Goal: Information Seeking & Learning: Compare options

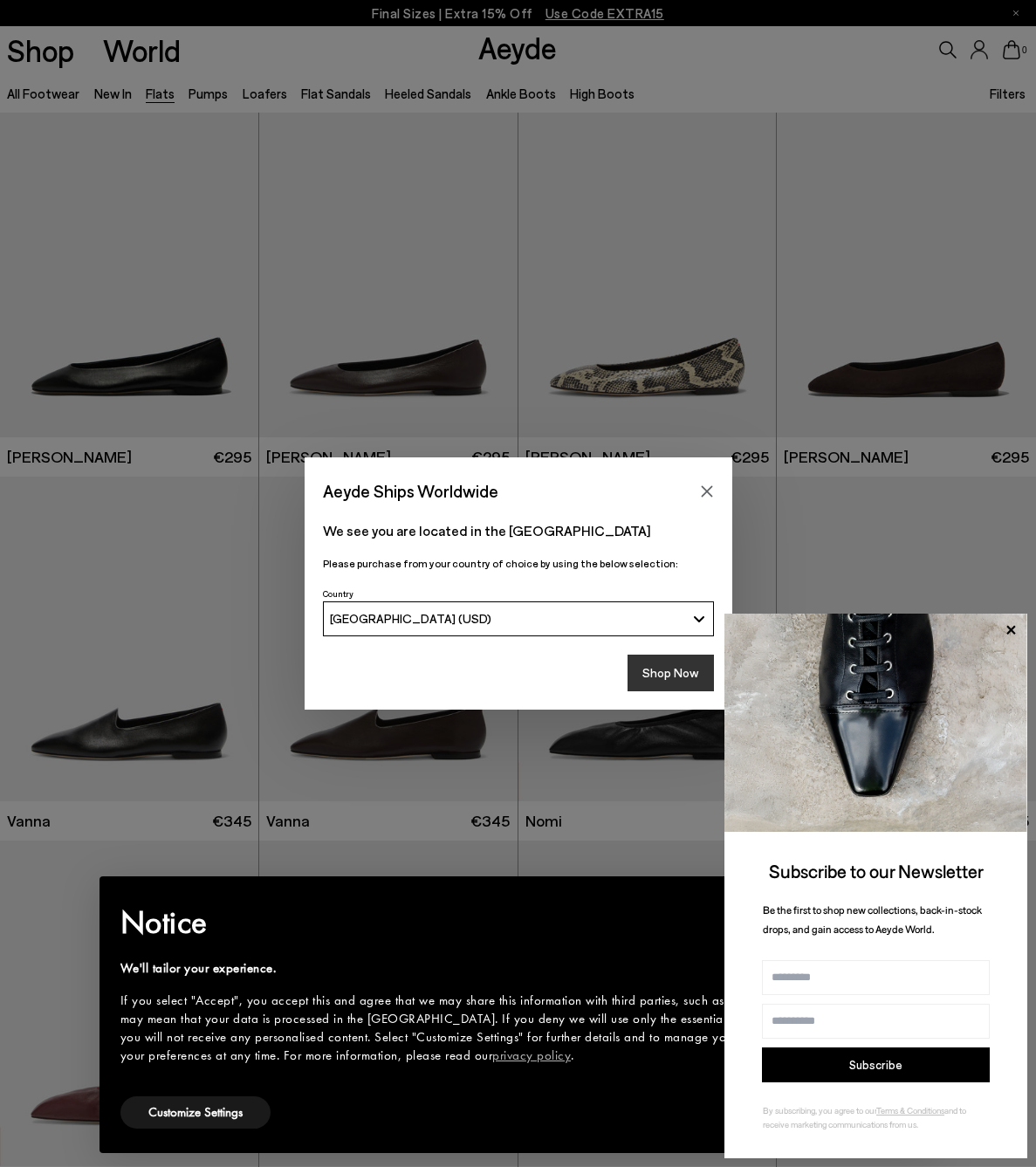
click at [653, 672] on button "Shop Now" at bounding box center [670, 673] width 86 height 37
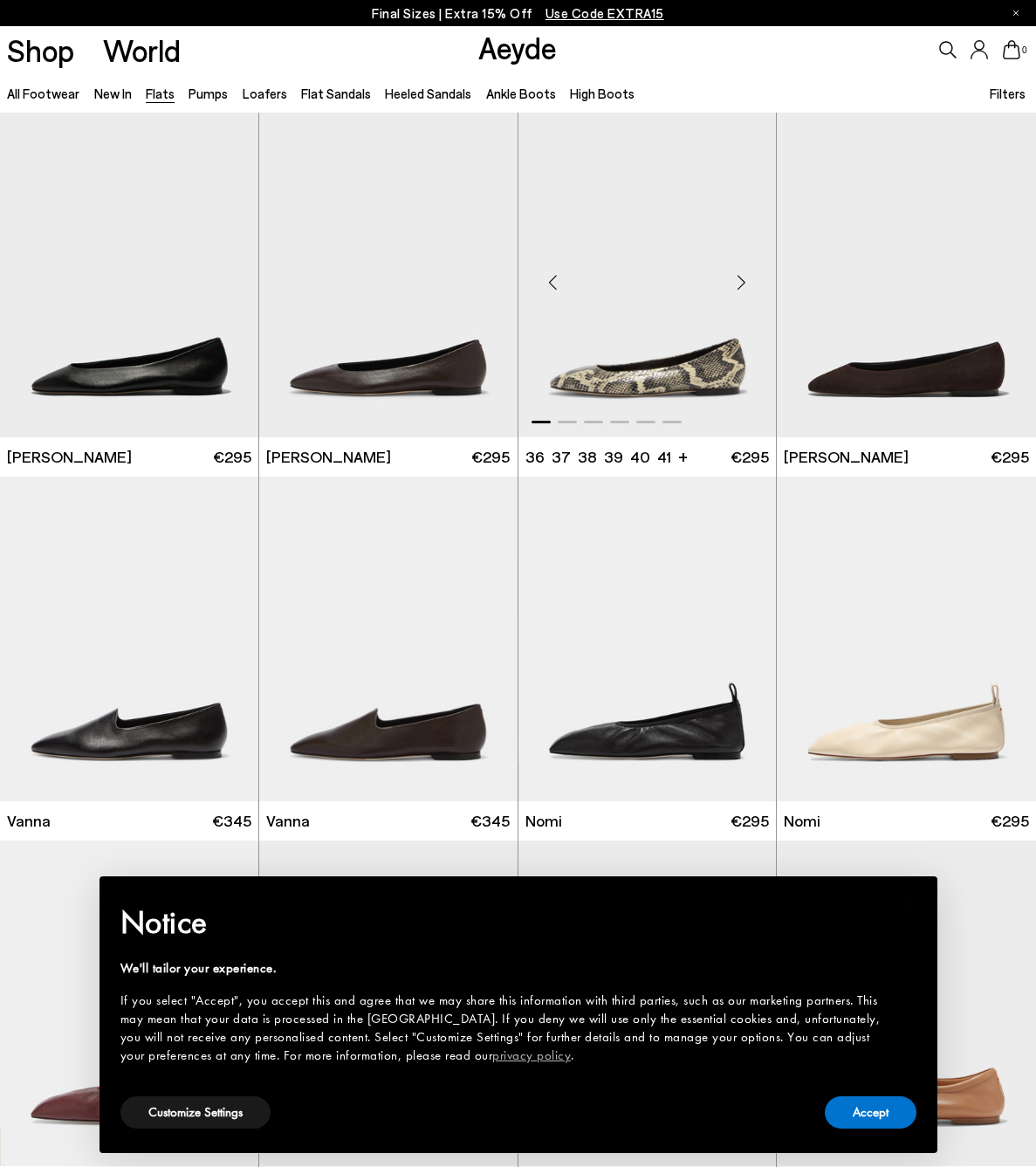
click at [613, 308] on img "1 / 6" at bounding box center [647, 275] width 258 height 325
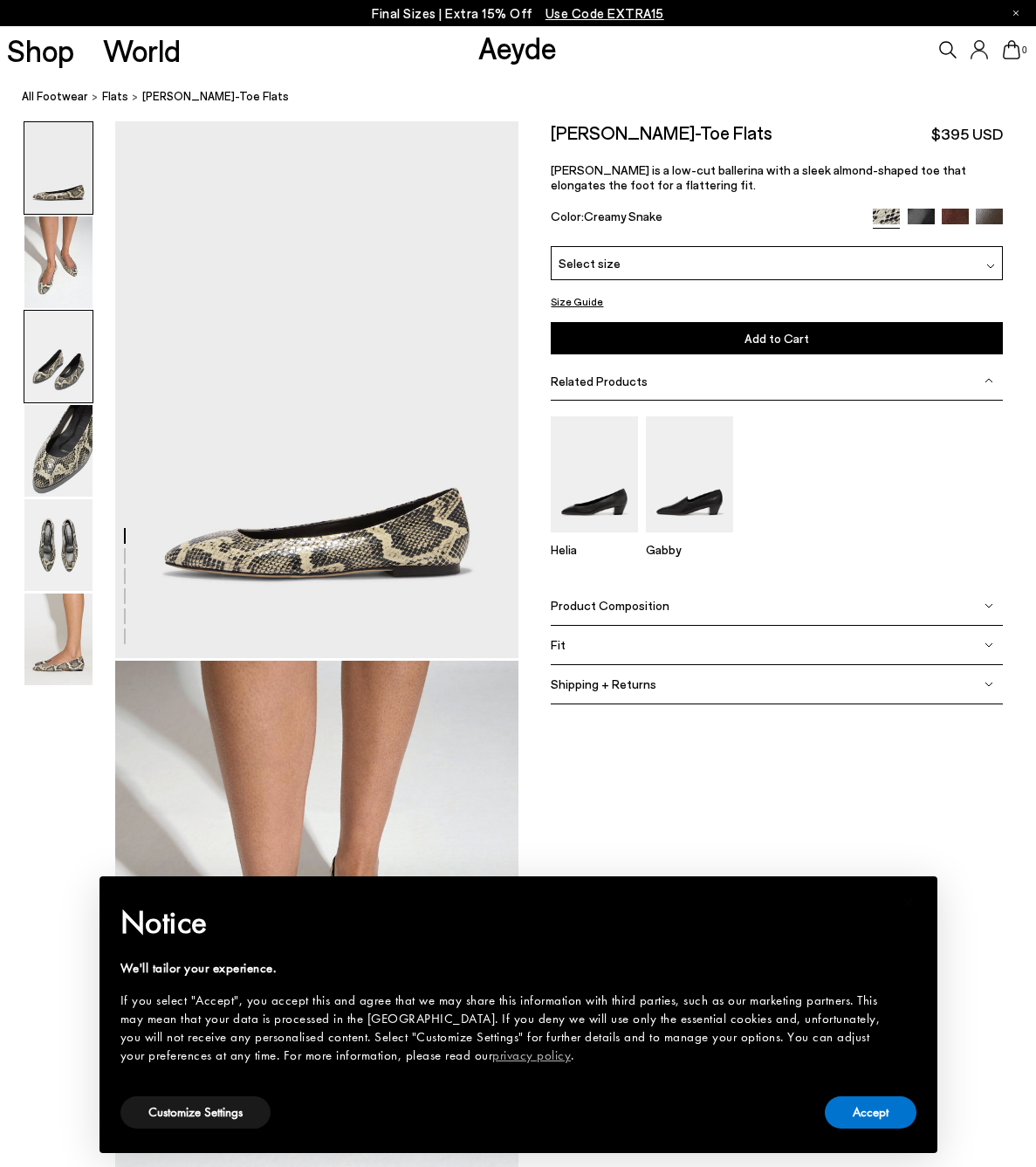
click at [64, 362] on img at bounding box center [58, 356] width 68 height 92
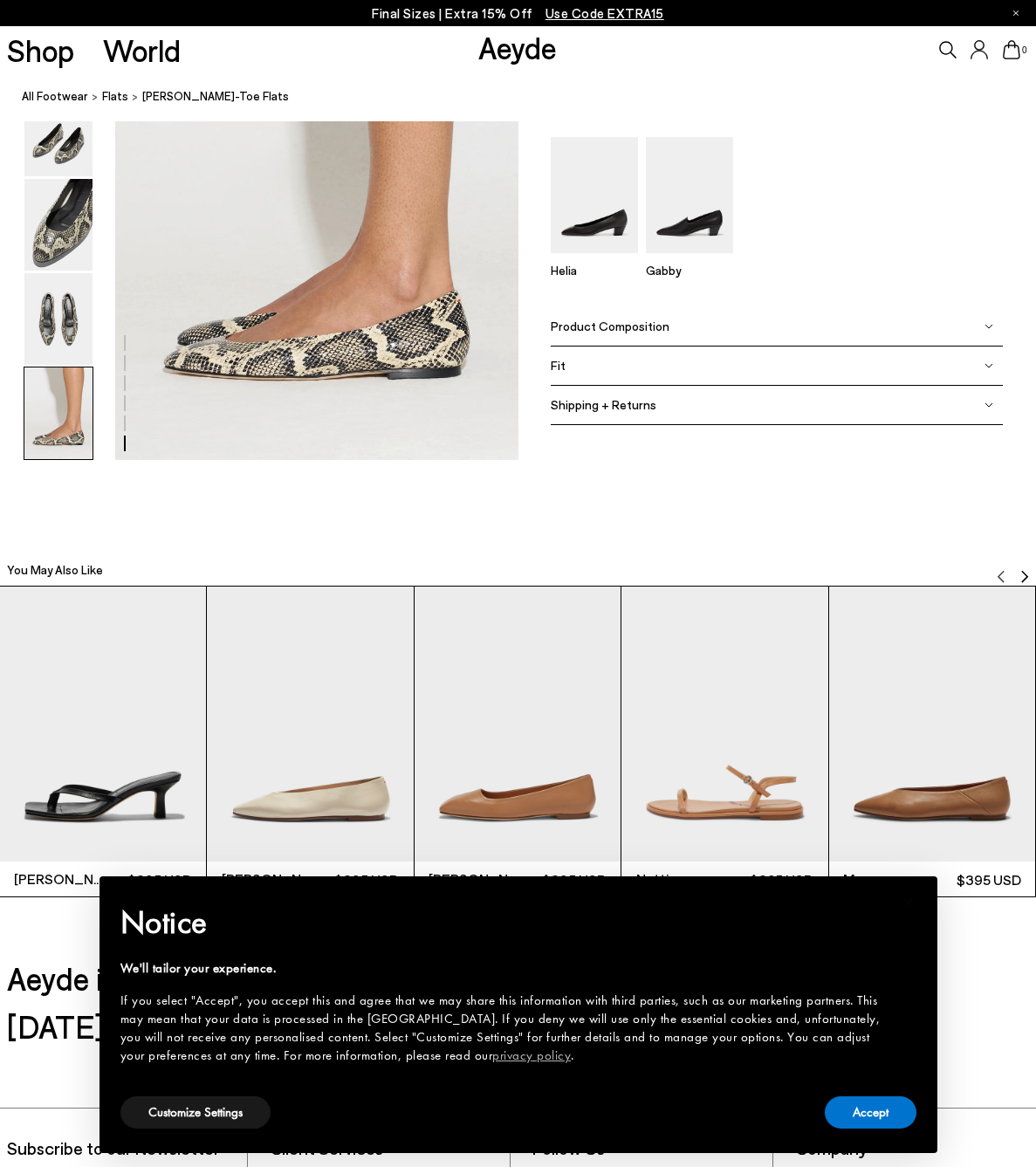
scroll to position [2899, 0]
click at [611, 329] on span "Product Composition" at bounding box center [609, 324] width 119 height 15
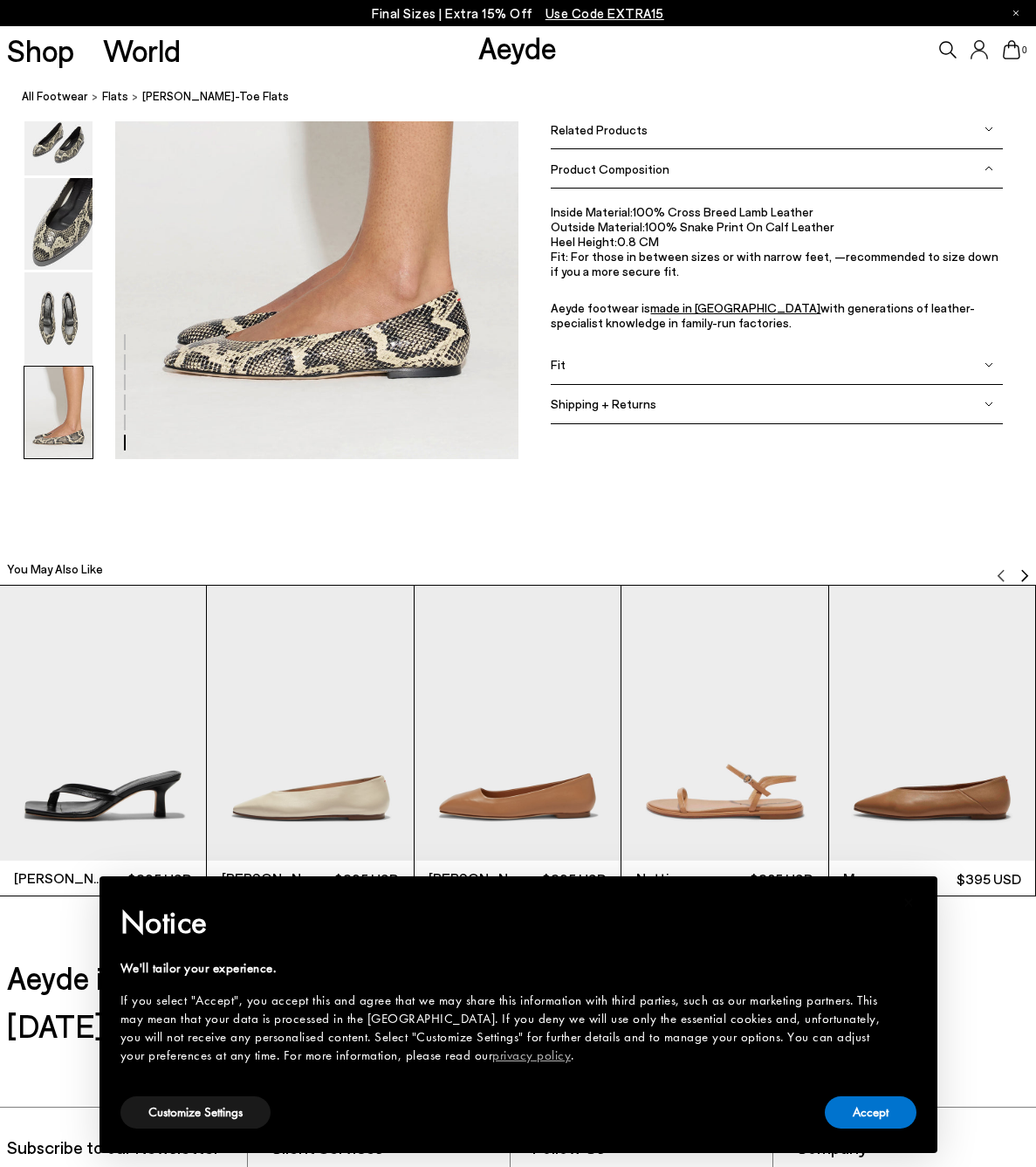
click at [582, 397] on span "Shipping + Returns" at bounding box center [603, 404] width 105 height 15
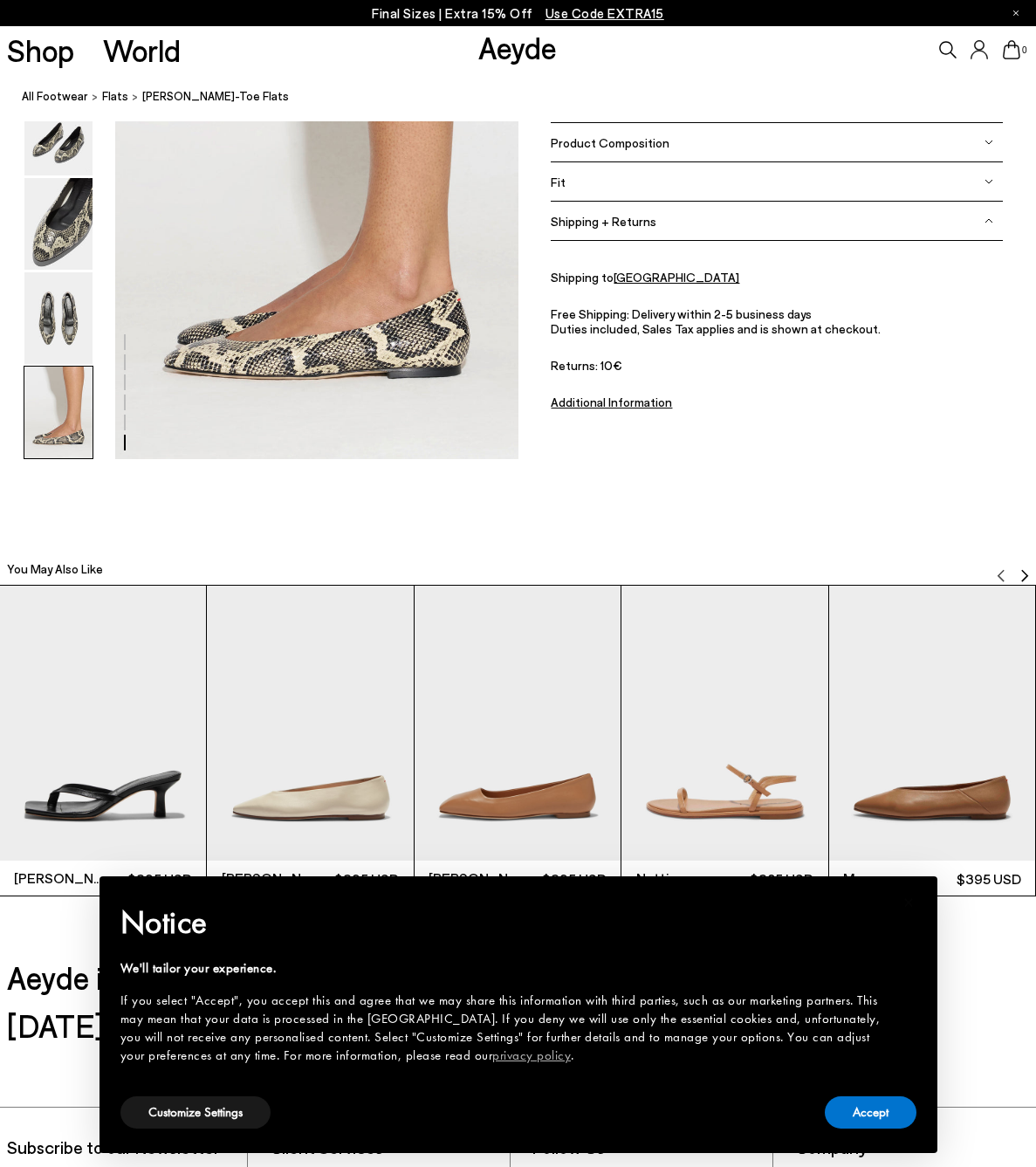
click at [579, 184] on div "Fit" at bounding box center [776, 182] width 452 height 40
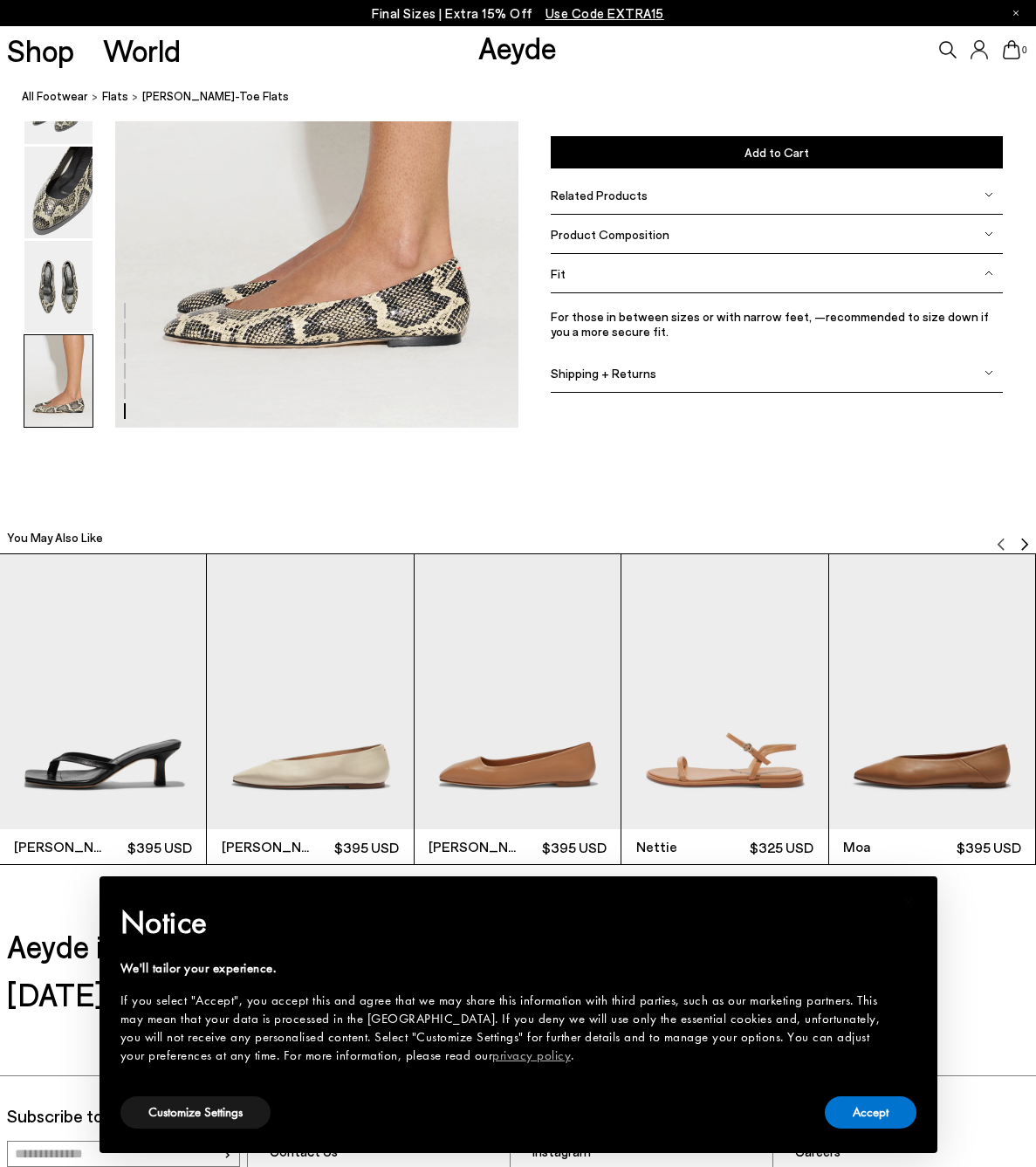
scroll to position [2935, 0]
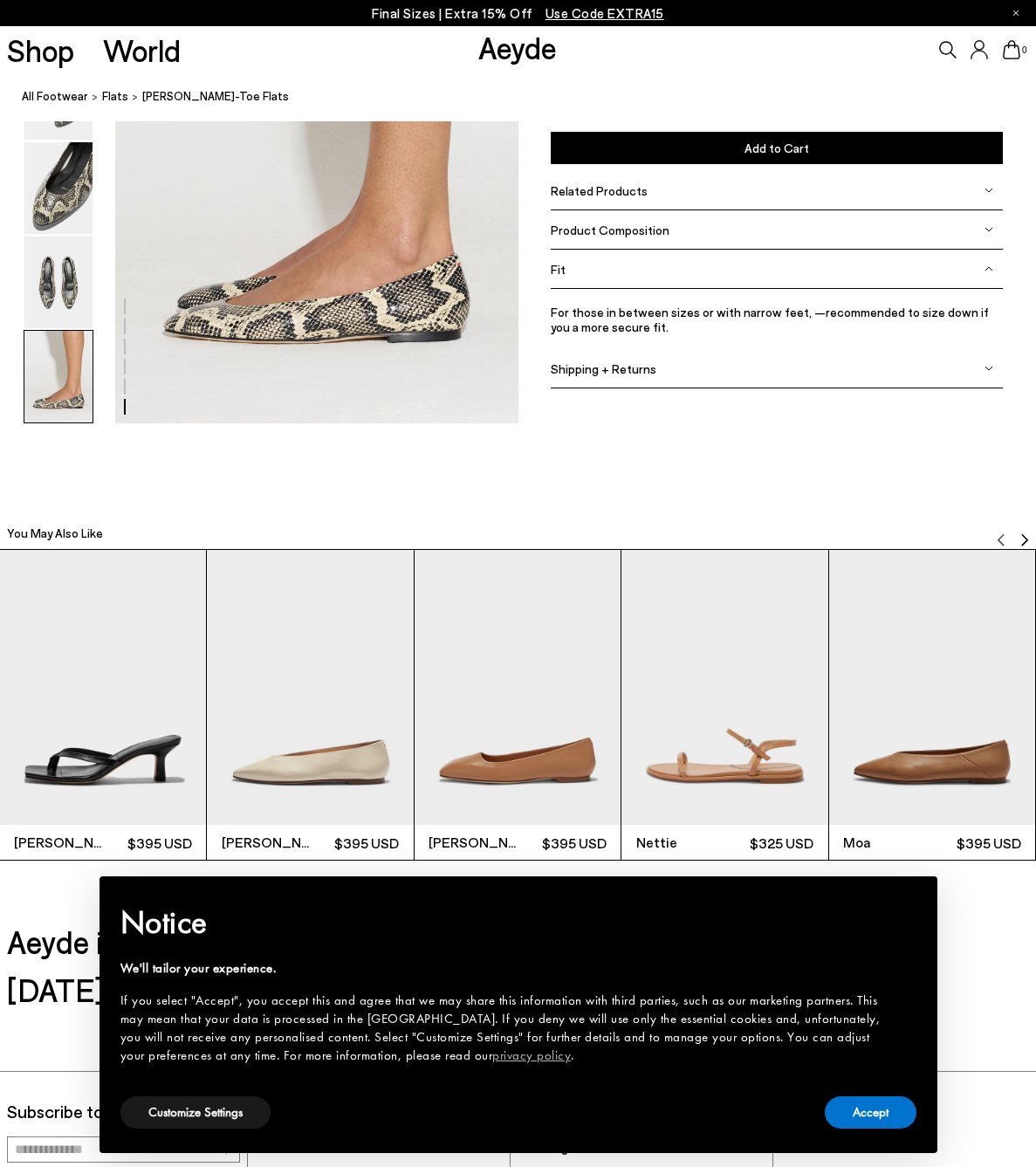
click at [593, 376] on div "Shipping + Returns" at bounding box center [776, 369] width 452 height 40
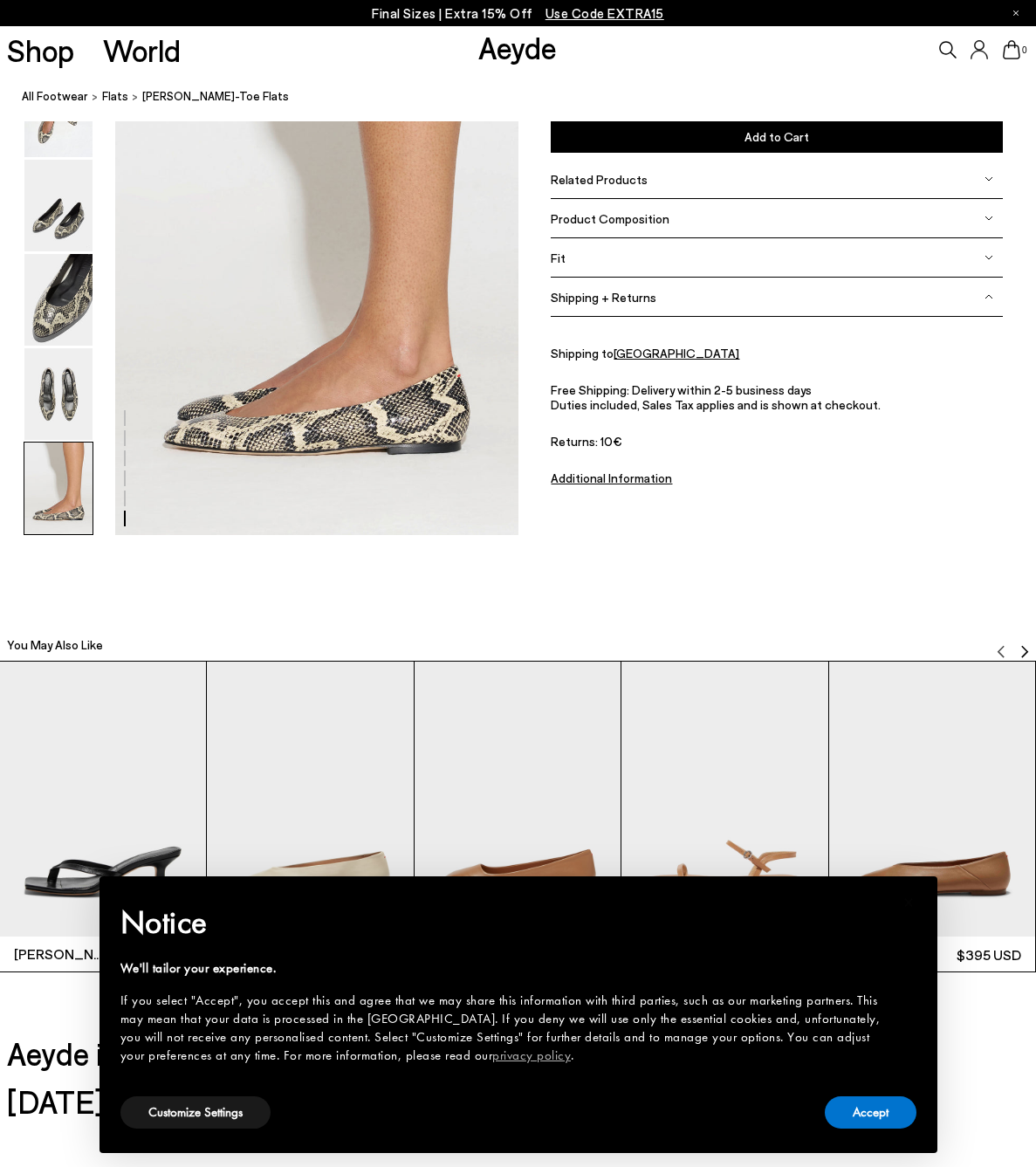
scroll to position [3108, 0]
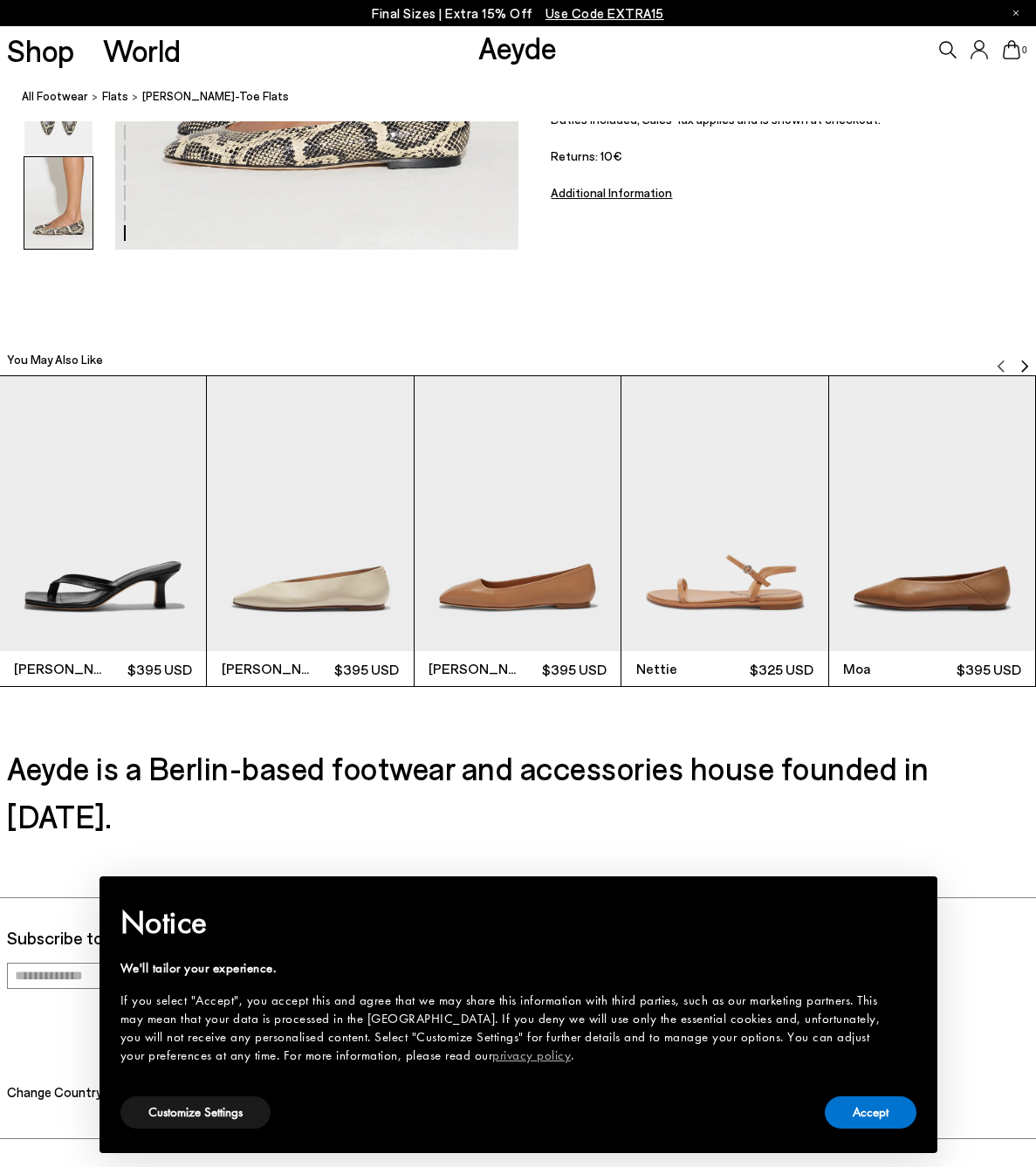
click at [546, 526] on img "3 / 6" at bounding box center [518, 514] width 206 height 275
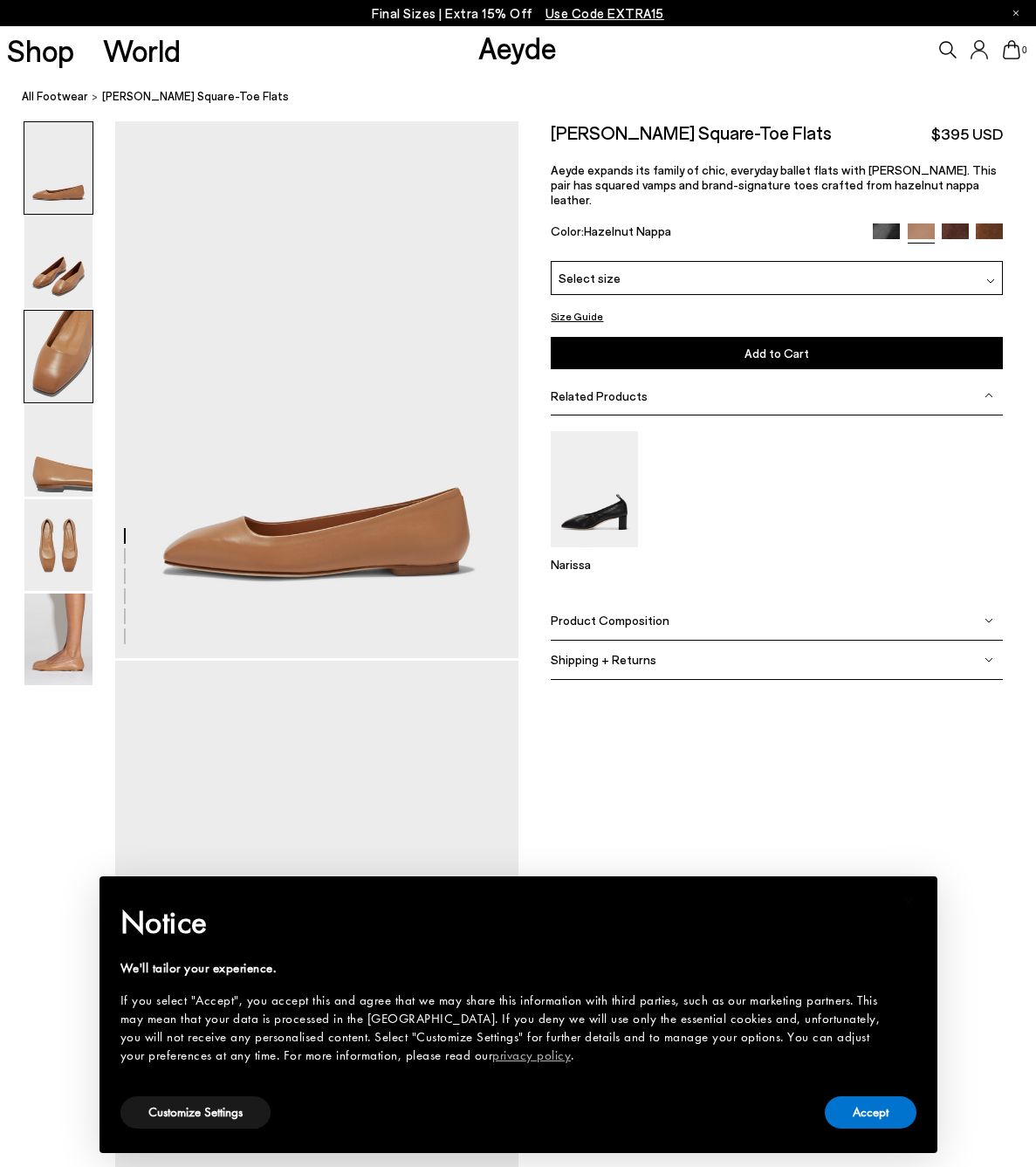
click at [58, 374] on img at bounding box center [58, 356] width 68 height 92
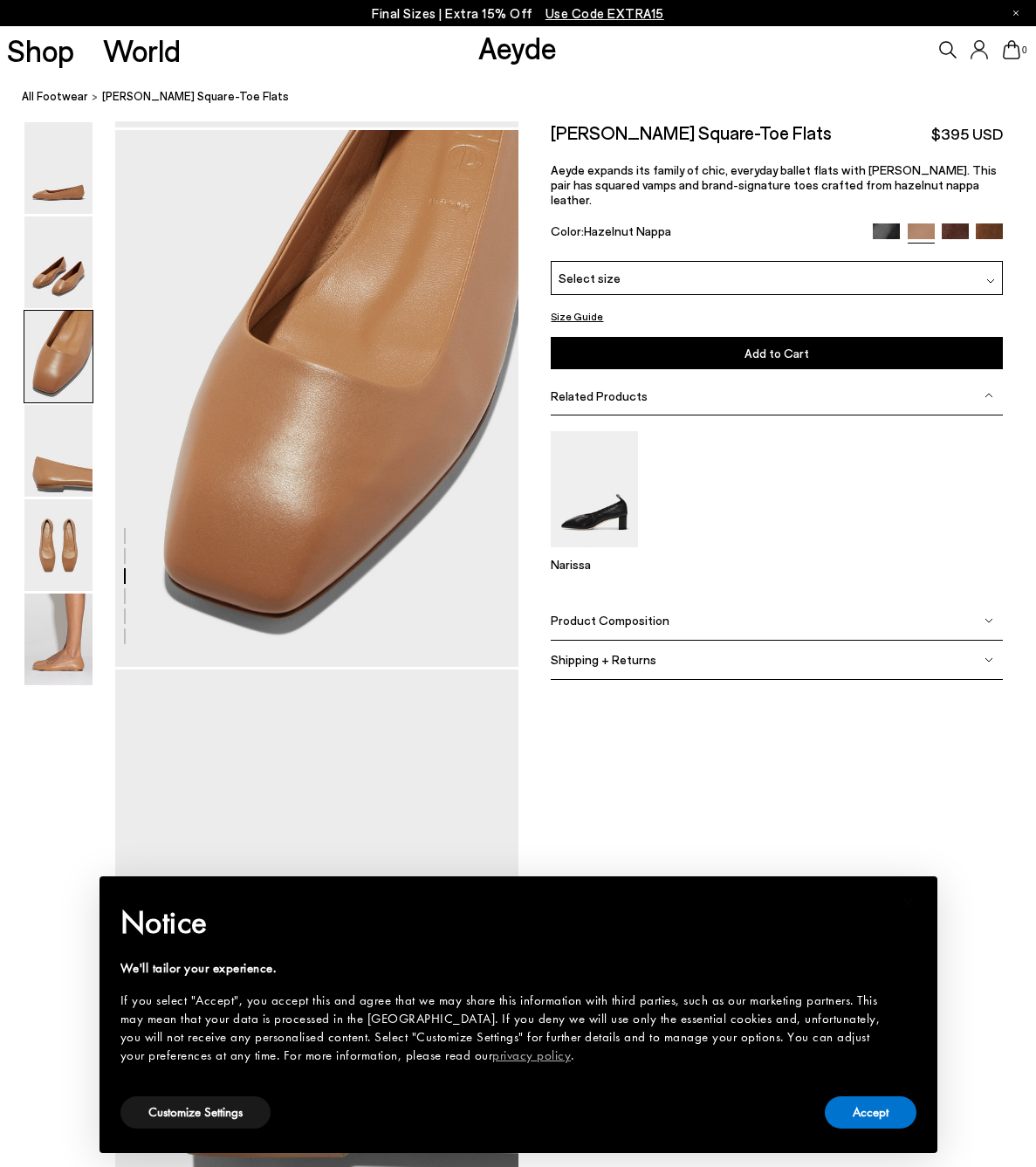
scroll to position [1082, 0]
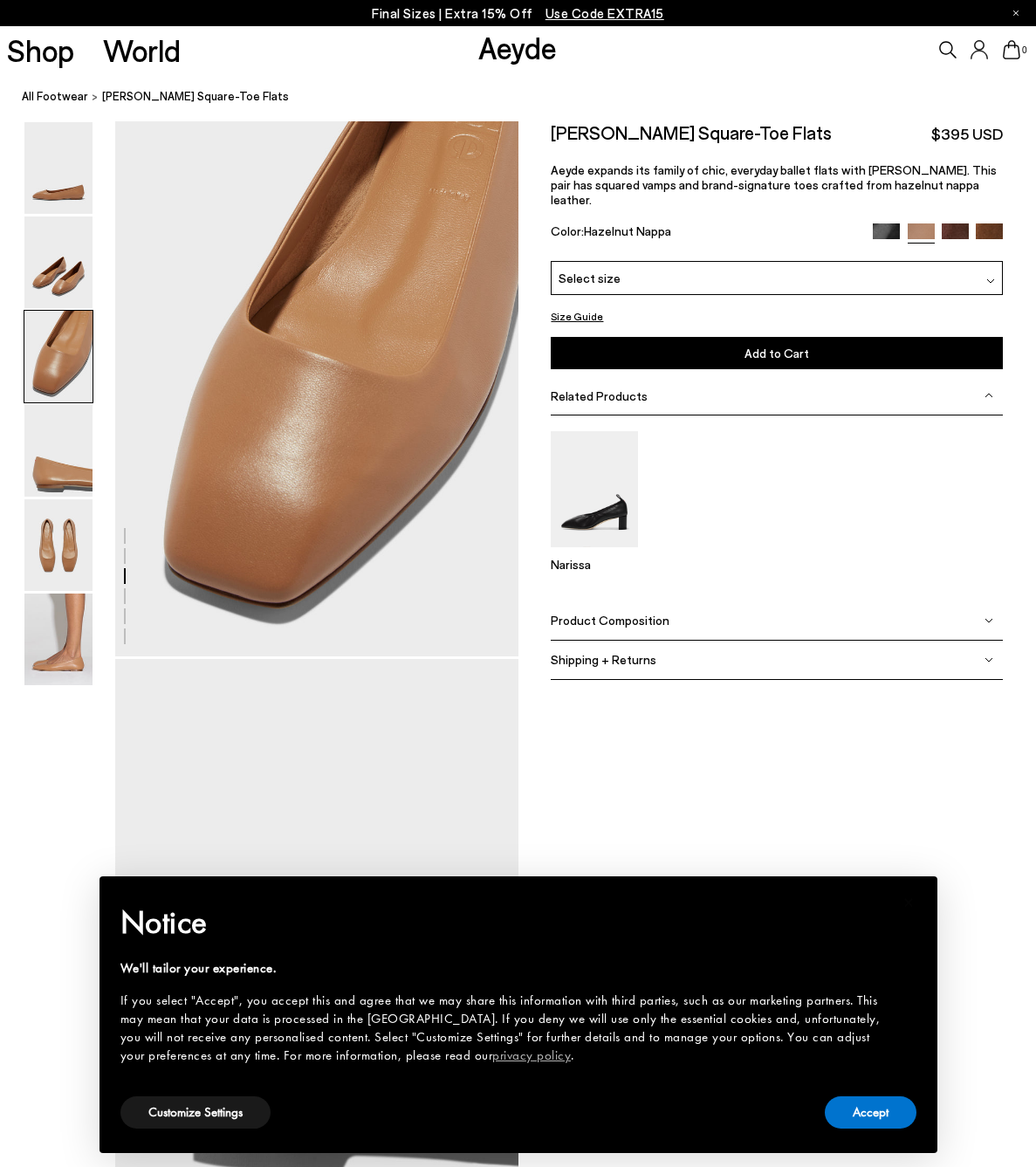
click at [889, 224] on img at bounding box center [886, 237] width 27 height 27
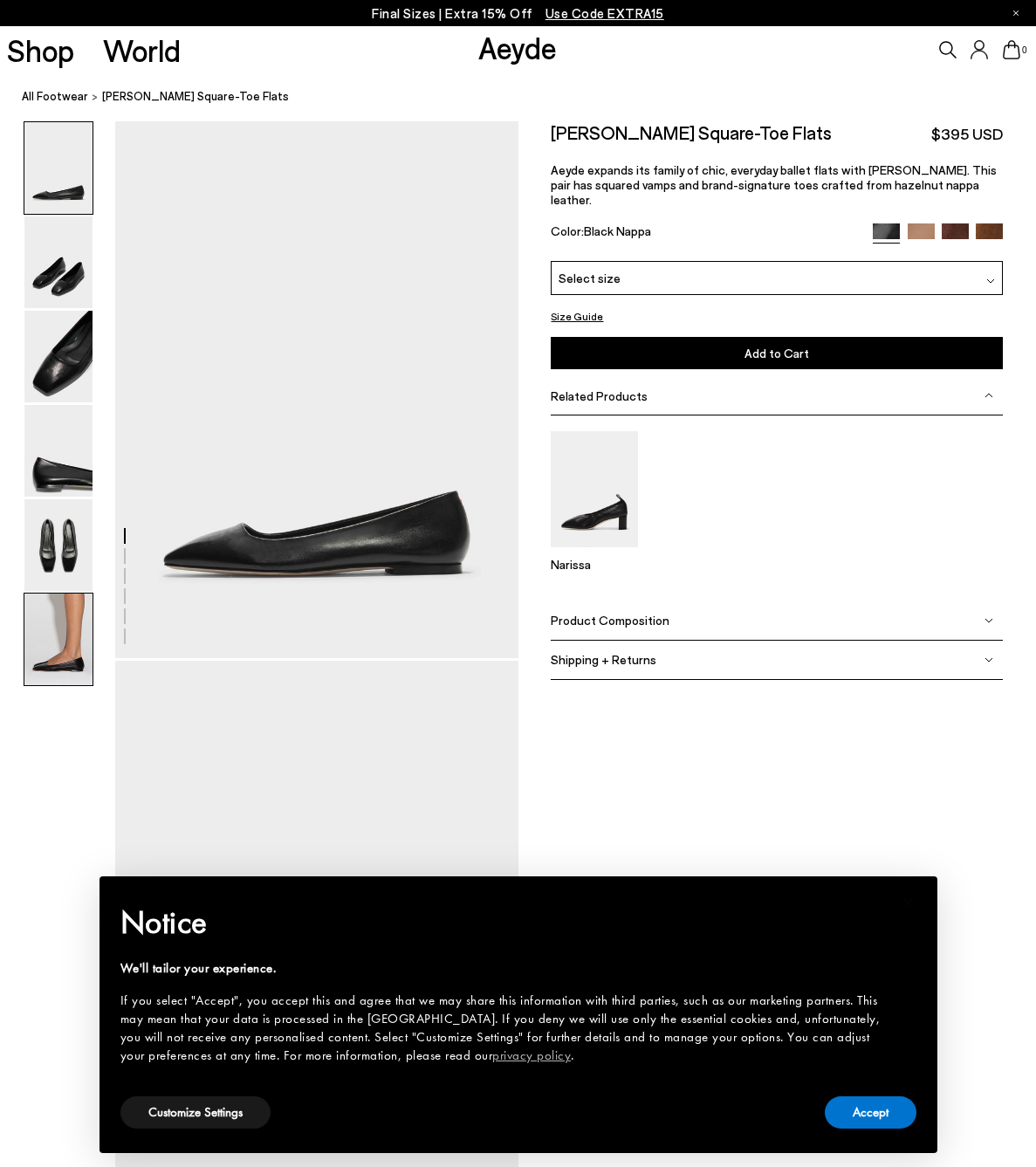
click at [52, 624] on img at bounding box center [58, 640] width 68 height 92
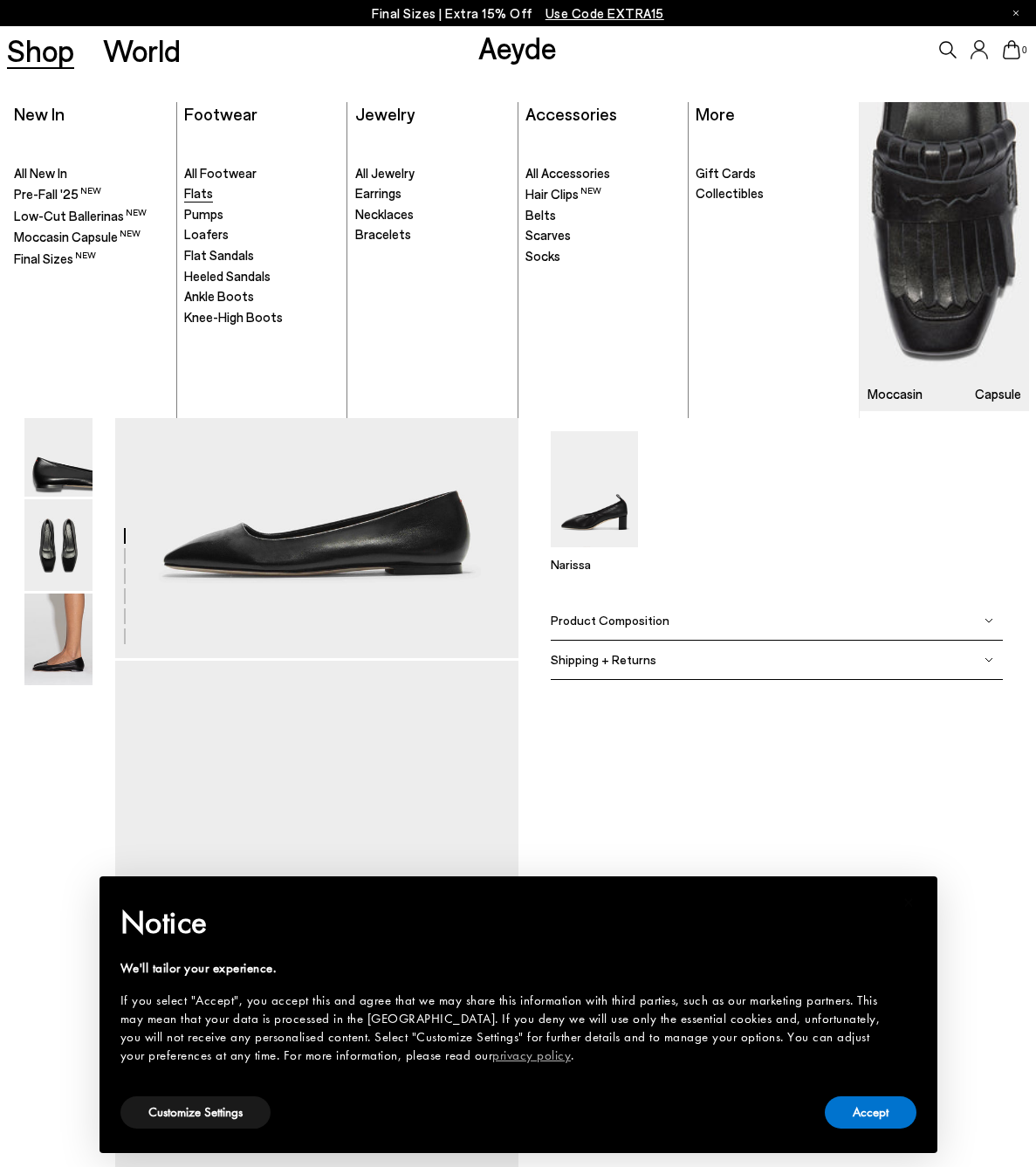
click at [201, 195] on span "Flats" at bounding box center [198, 193] width 29 height 15
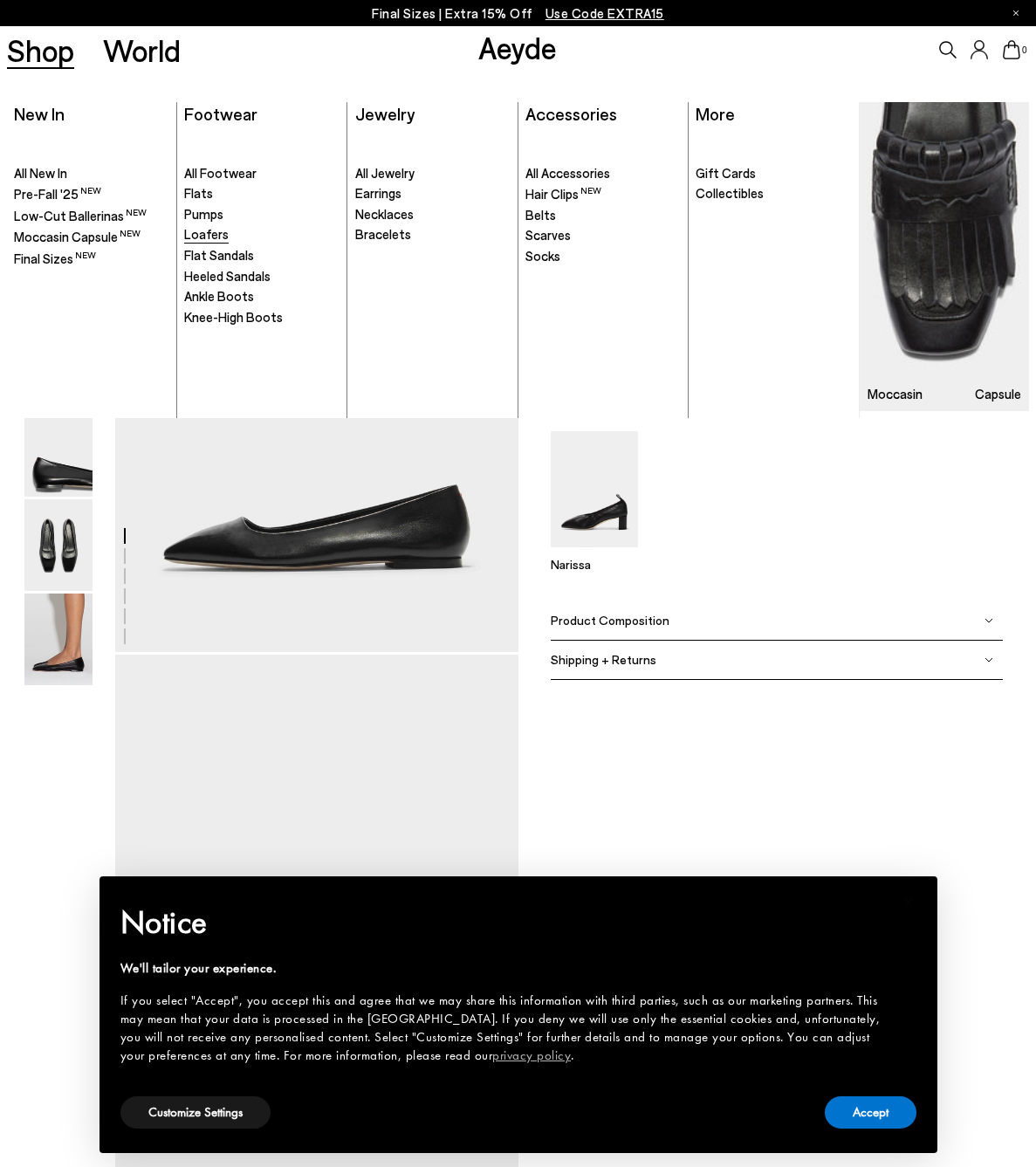
click at [201, 234] on span "Loafers" at bounding box center [206, 234] width 44 height 15
click at [213, 259] on span "Flat Sandals" at bounding box center [219, 254] width 70 height 15
click at [237, 277] on span "Heeled Sandals" at bounding box center [226, 276] width 86 height 15
click at [232, 301] on span "Ankle Boots" at bounding box center [219, 296] width 70 height 15
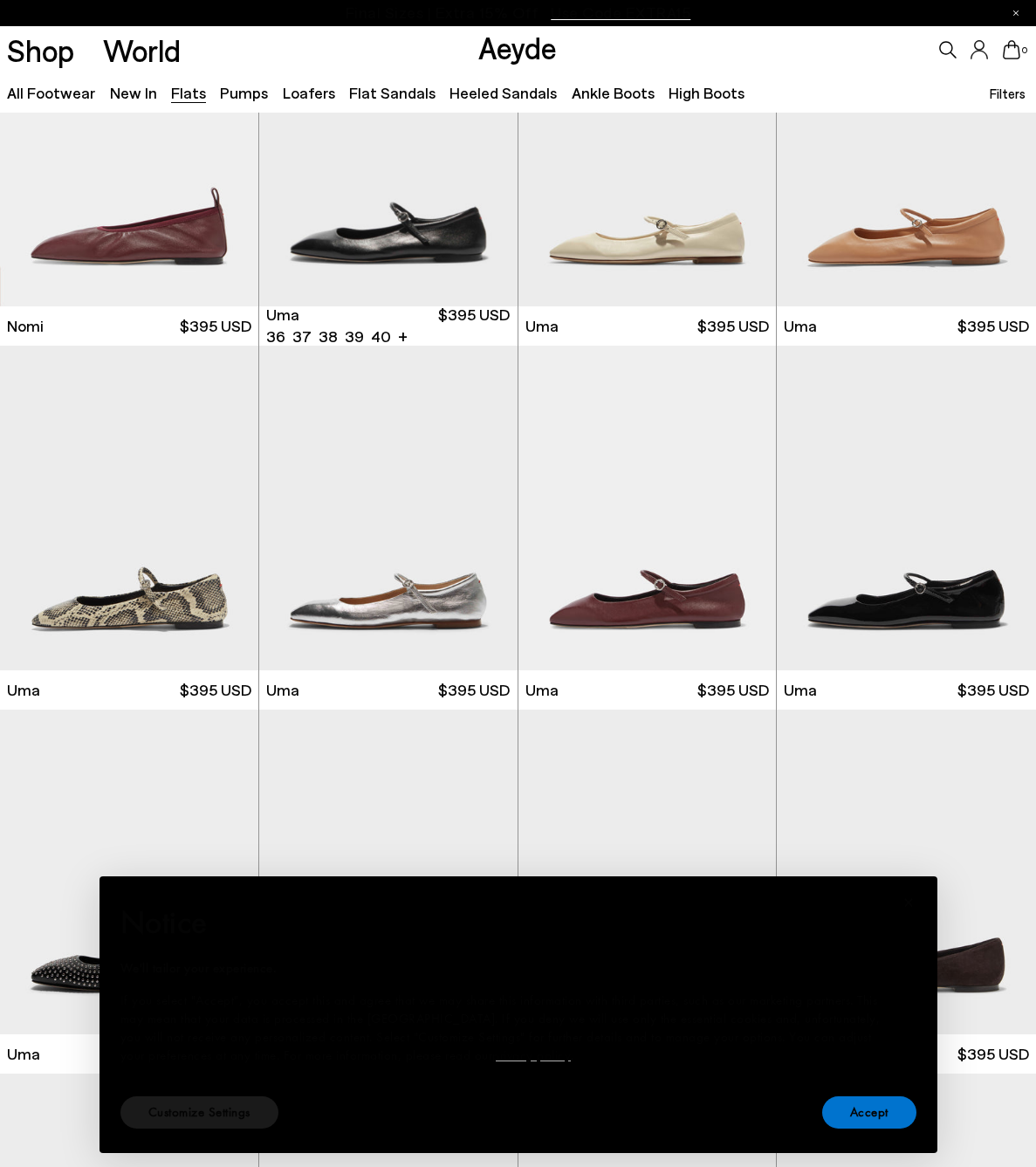
scroll to position [861, 0]
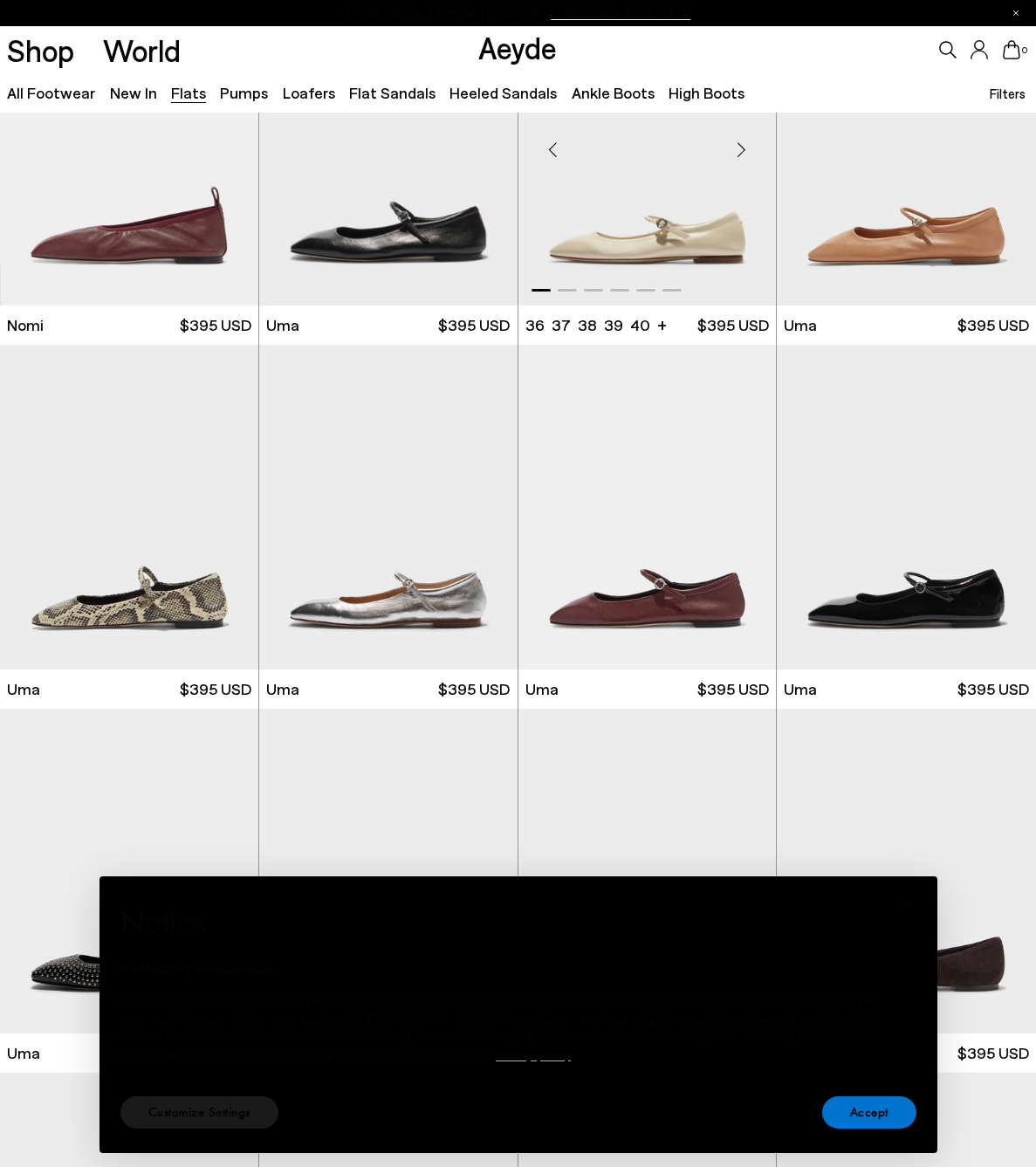
click at [706, 219] on img "1 / 6" at bounding box center [647, 142] width 258 height 325
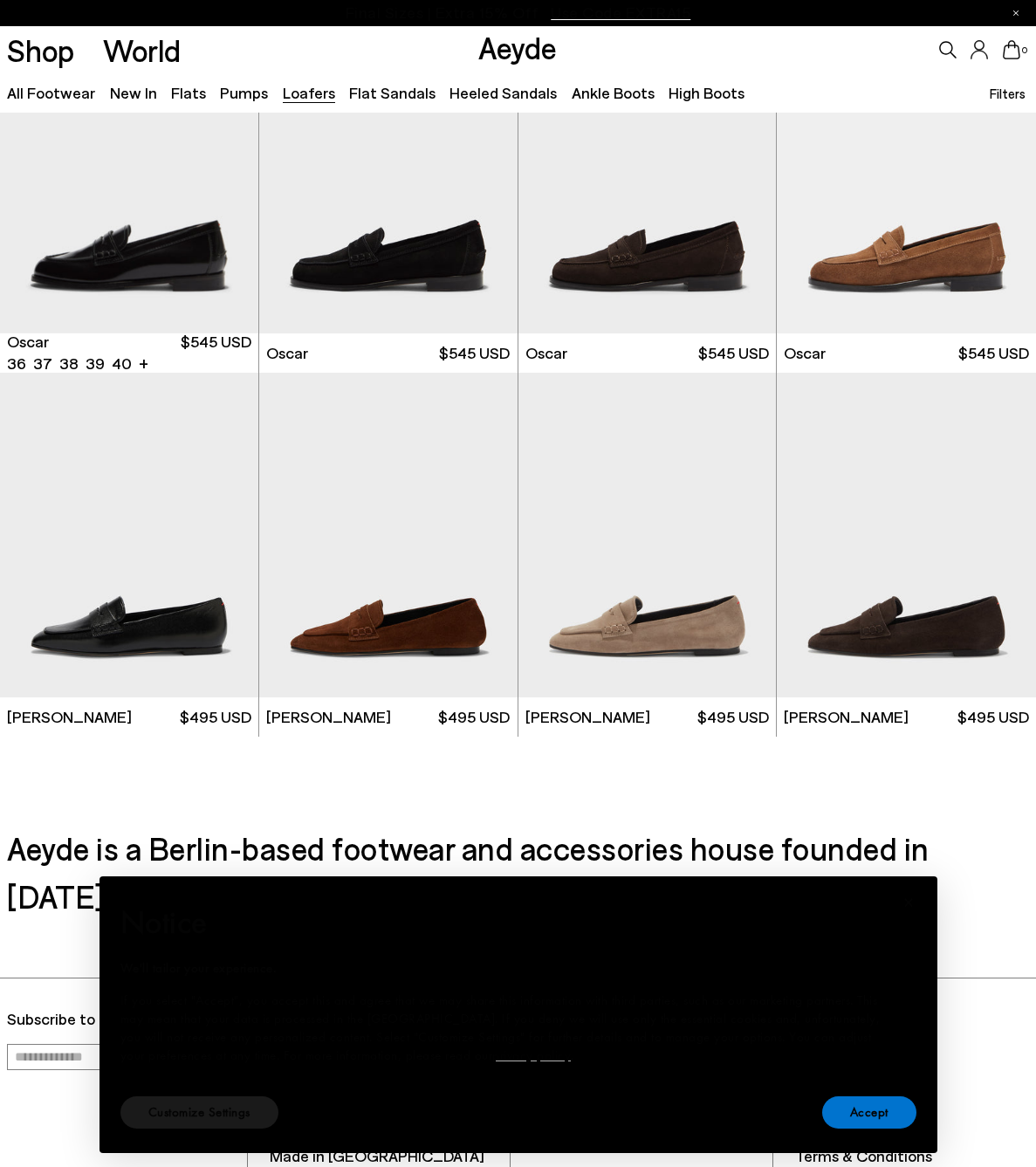
scroll to position [2377, 0]
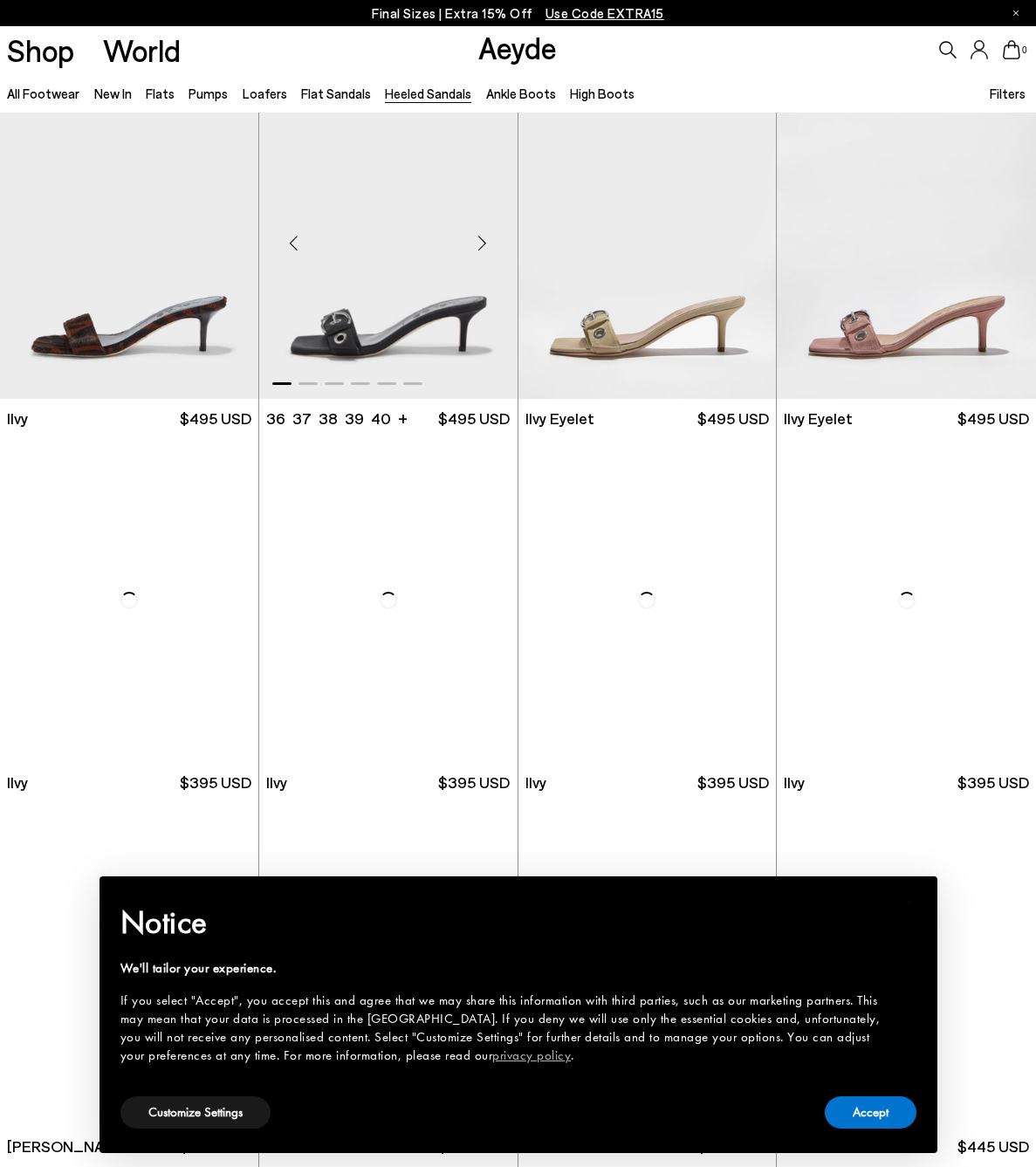
scroll to position [2229, 0]
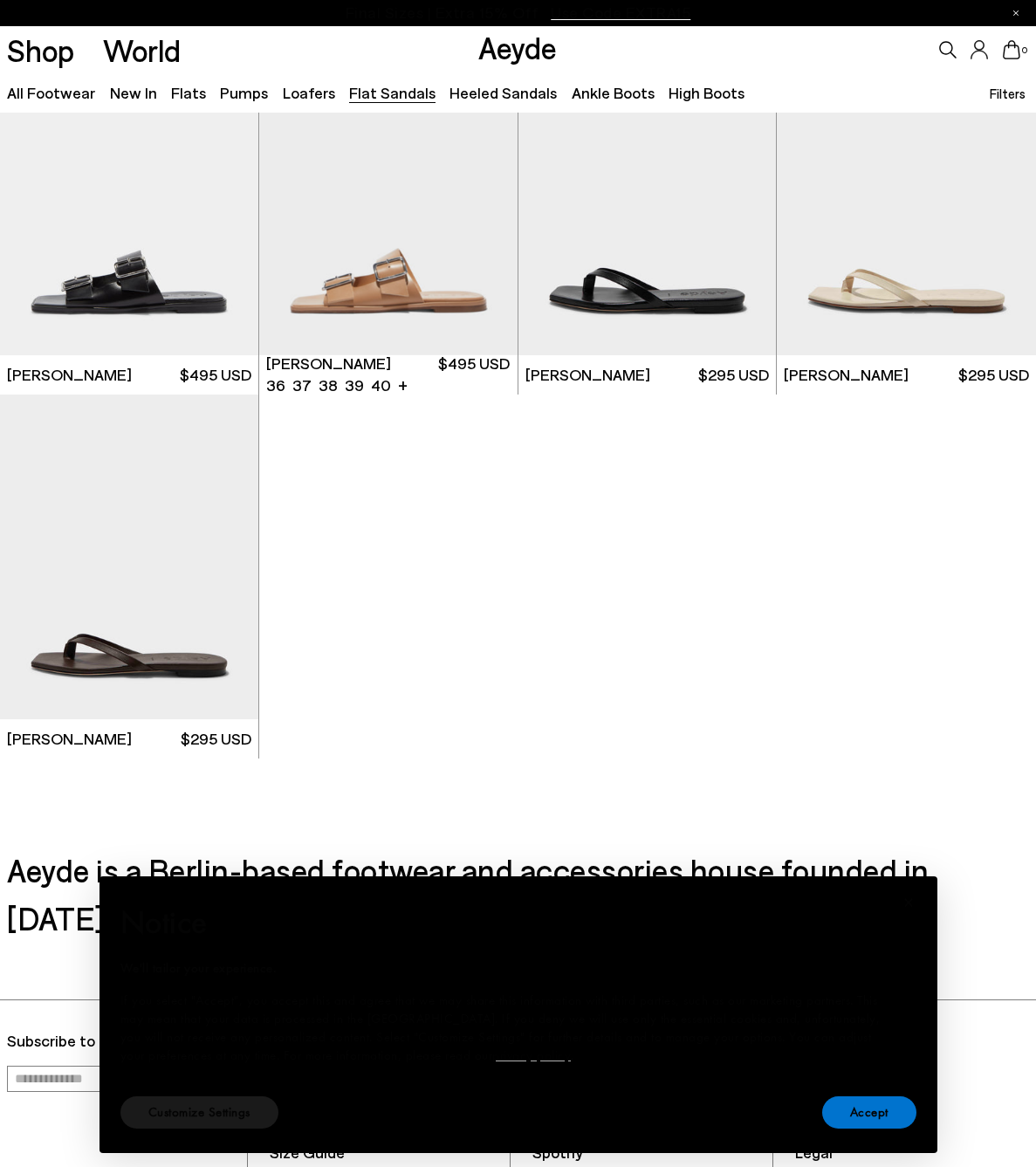
scroll to position [2013, 0]
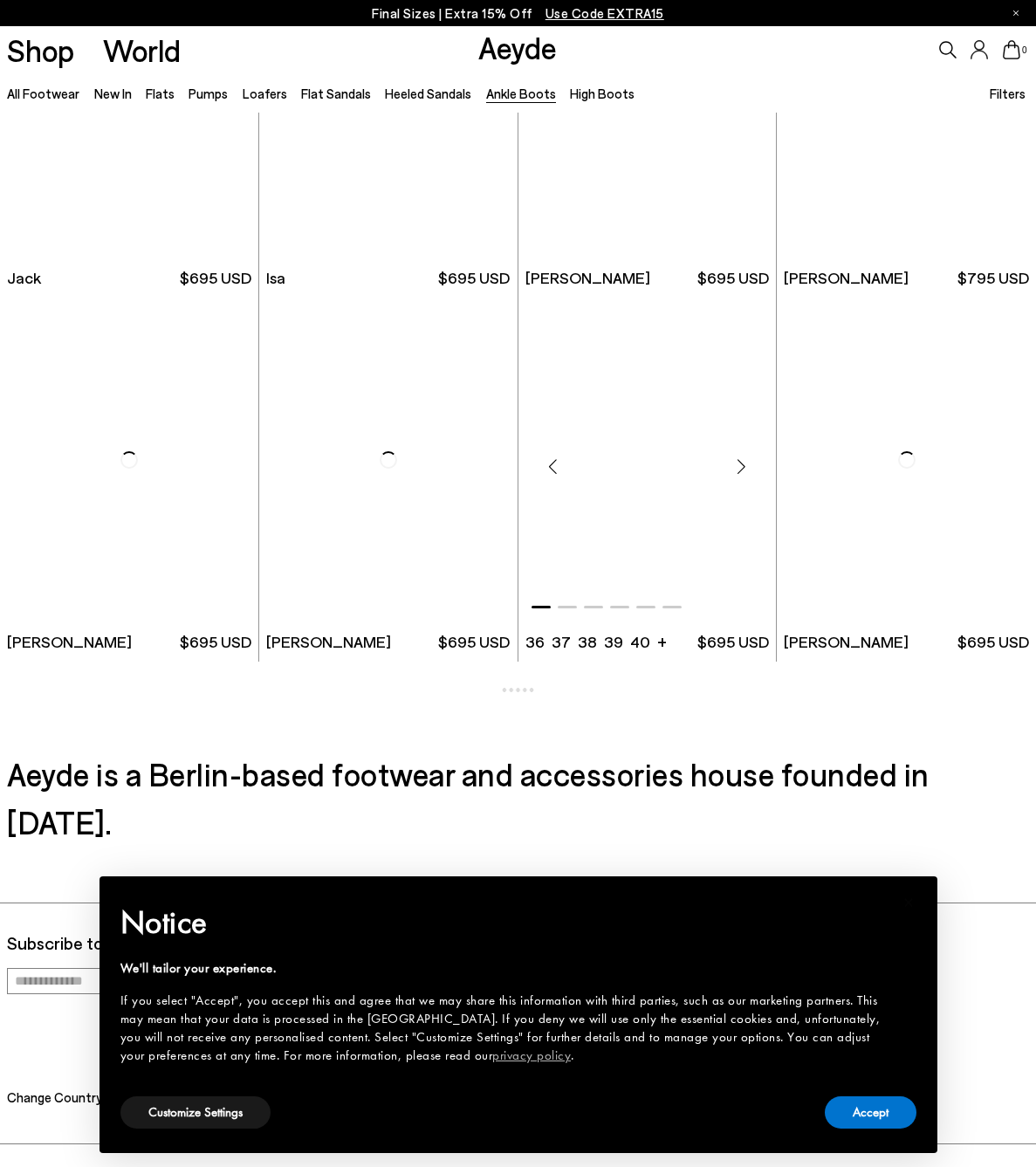
scroll to position [2735, 0]
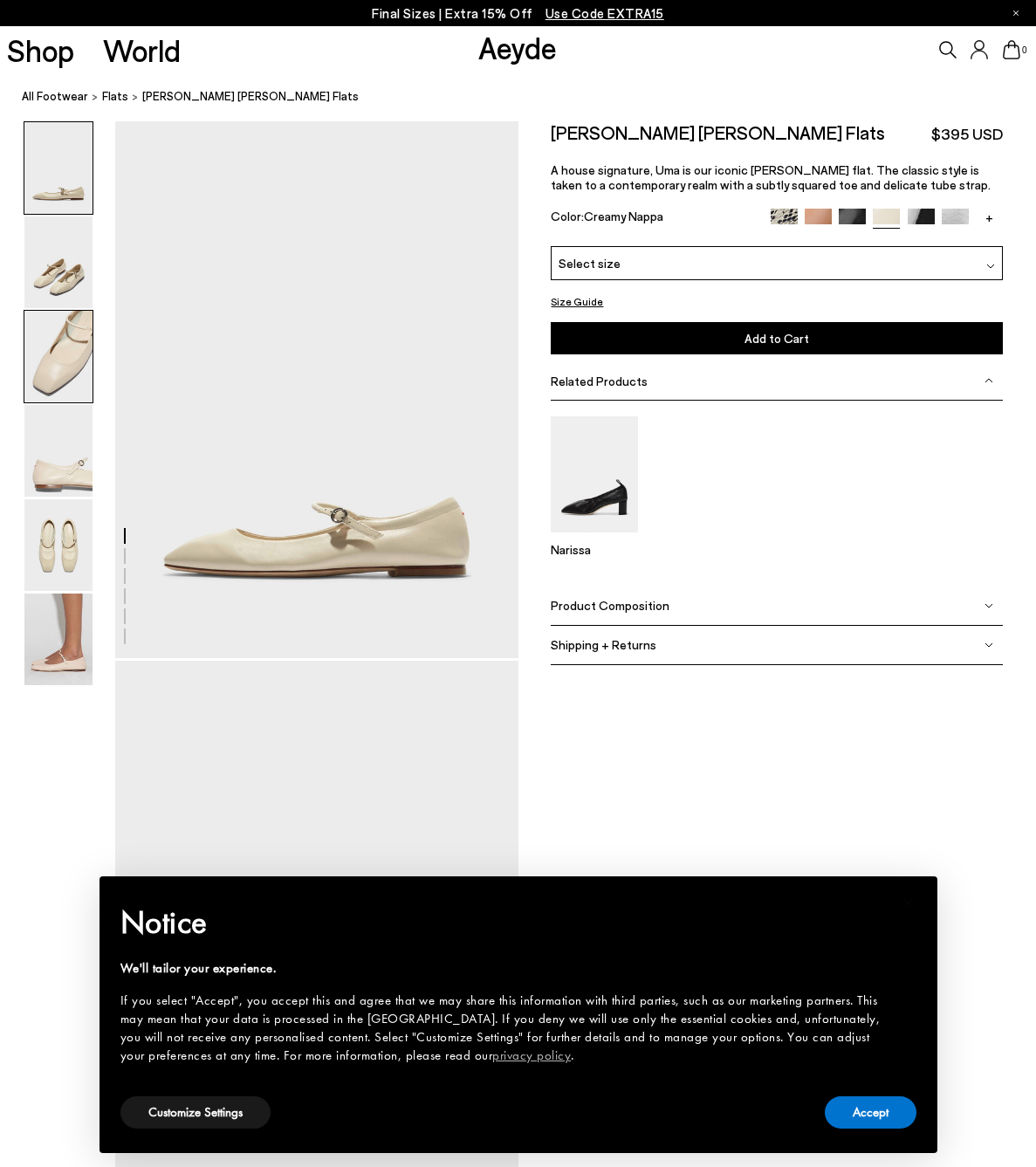
click at [58, 372] on img at bounding box center [58, 356] width 68 height 92
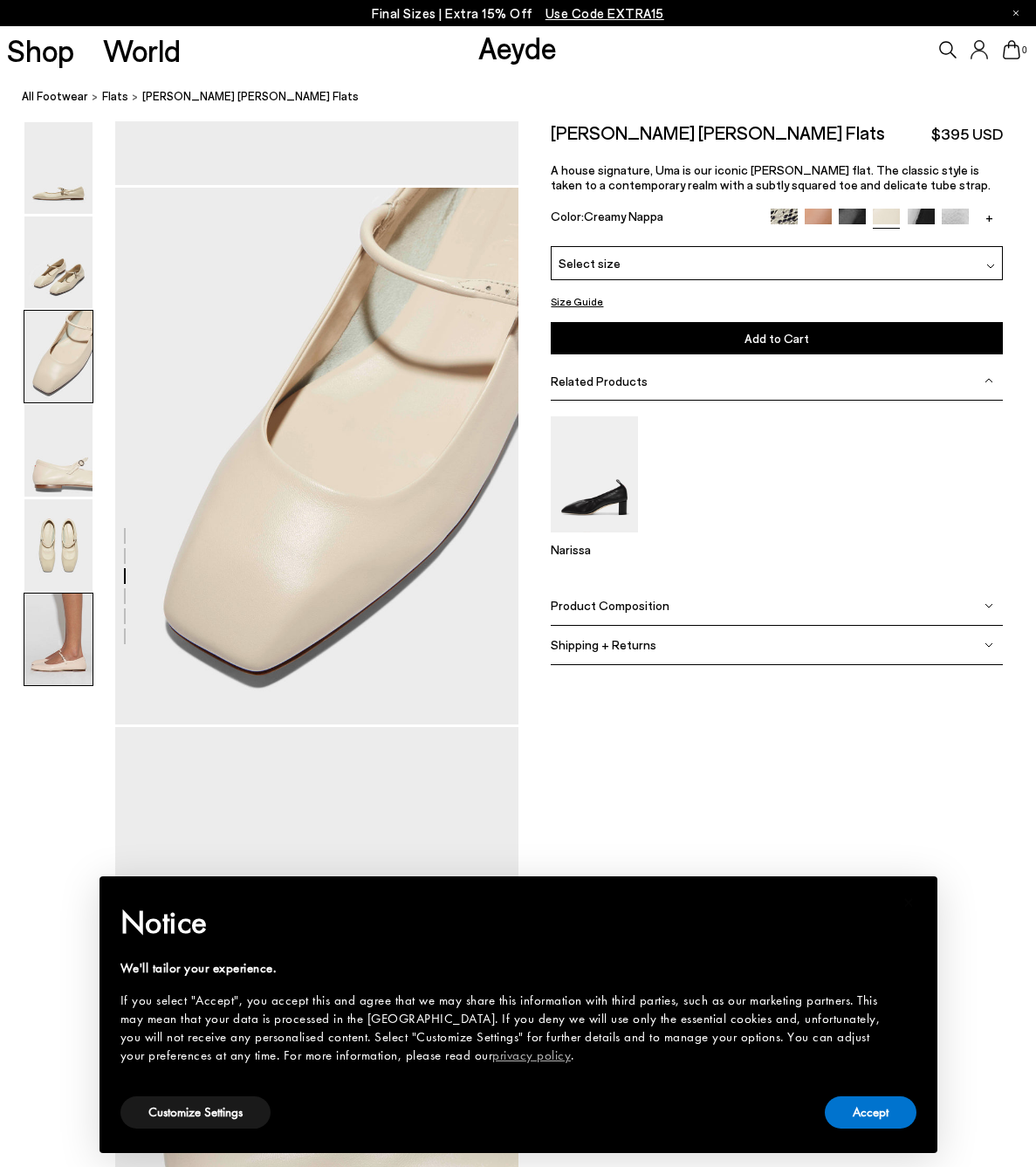
scroll to position [1009, 0]
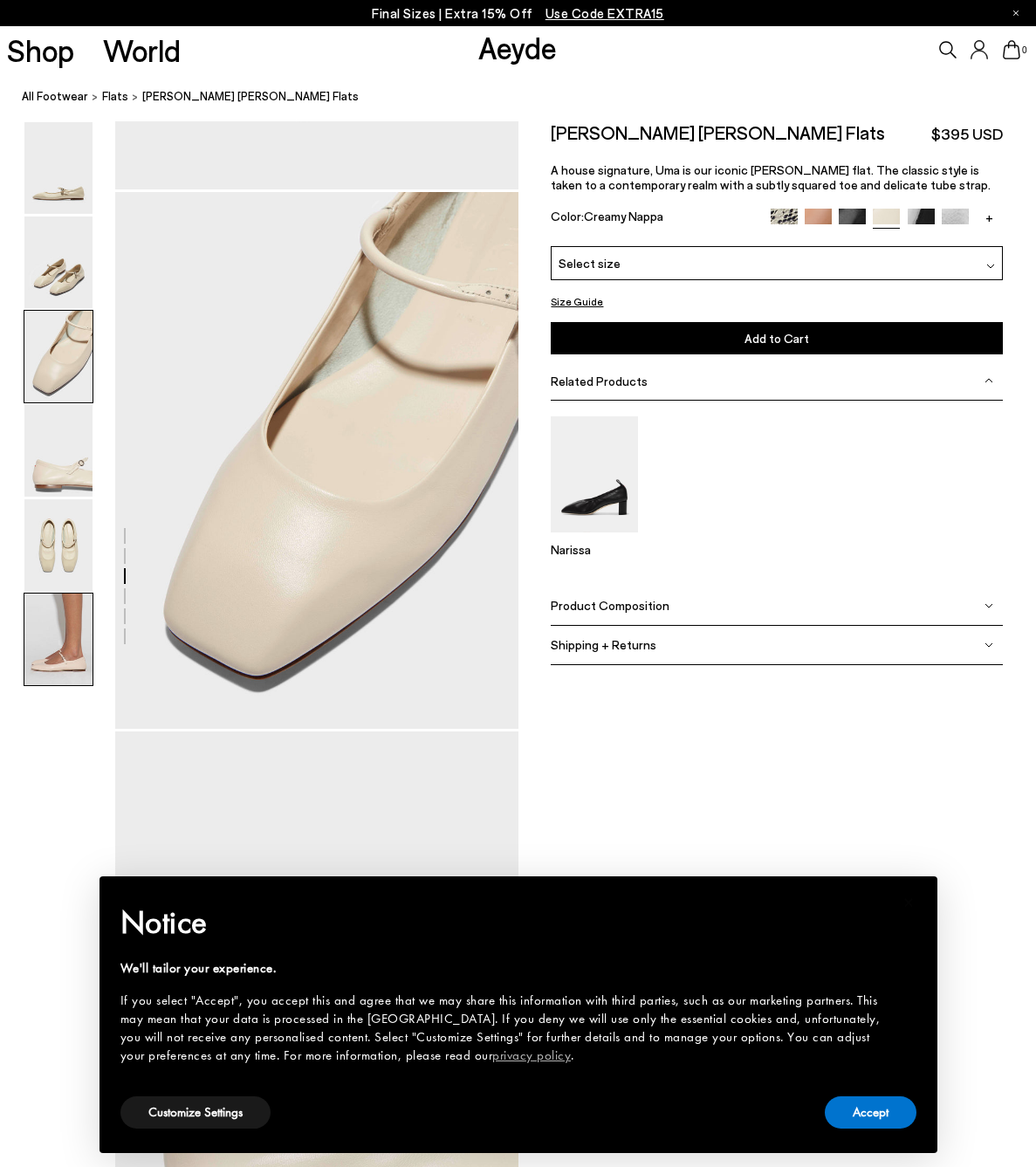
click at [59, 636] on img at bounding box center [58, 640] width 68 height 92
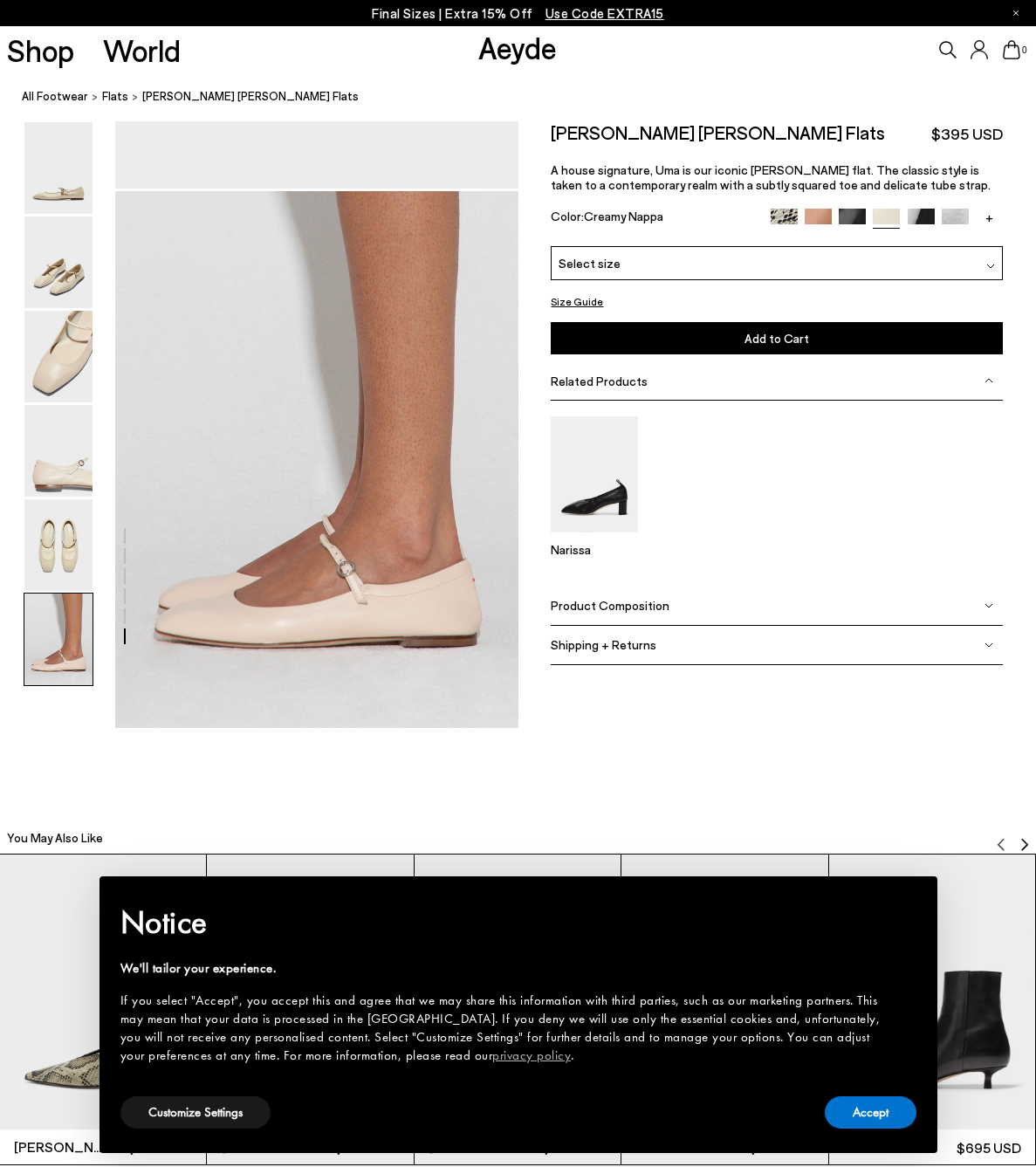
scroll to position [2614, 0]
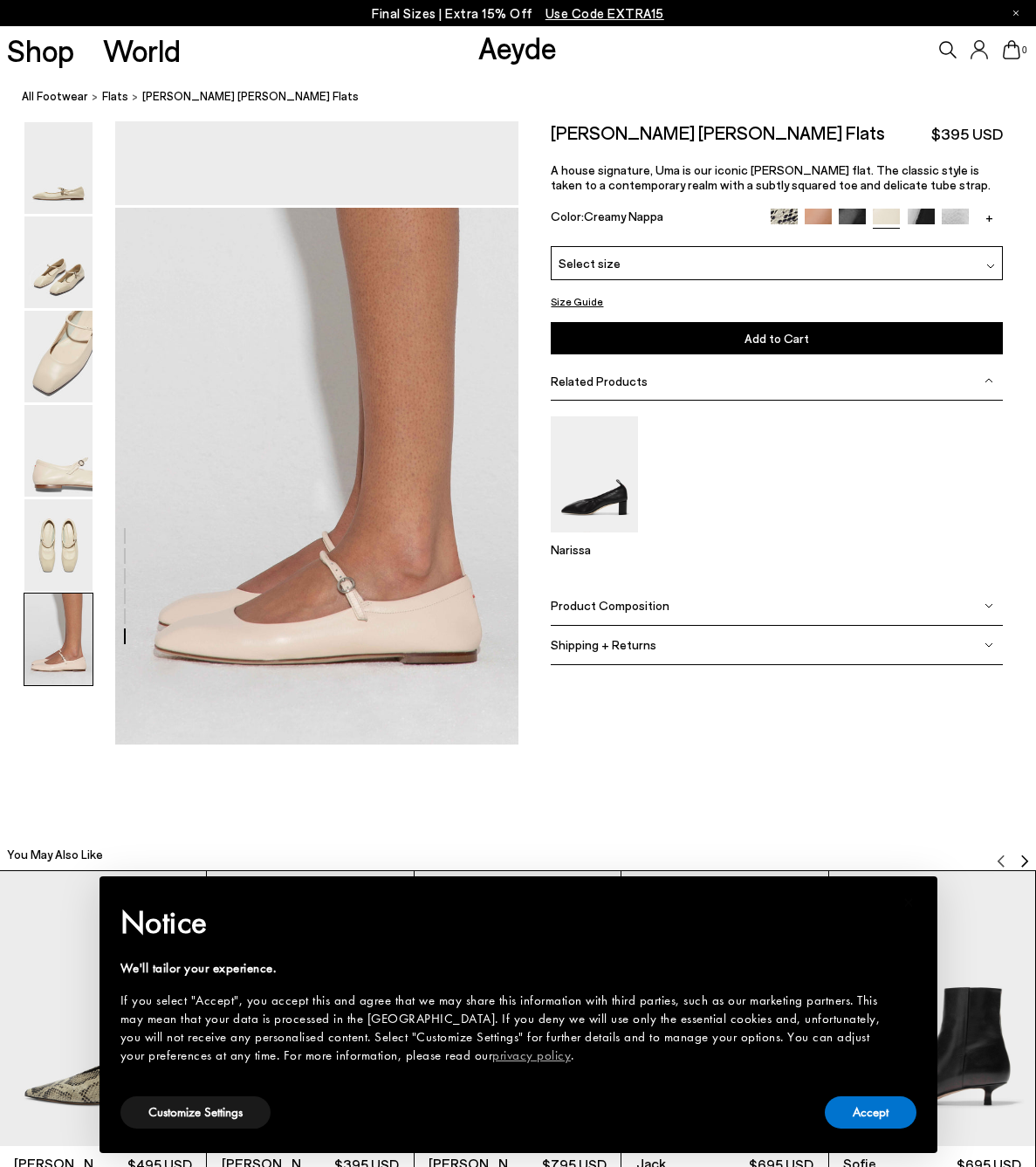
click at [781, 212] on img at bounding box center [784, 223] width 27 height 27
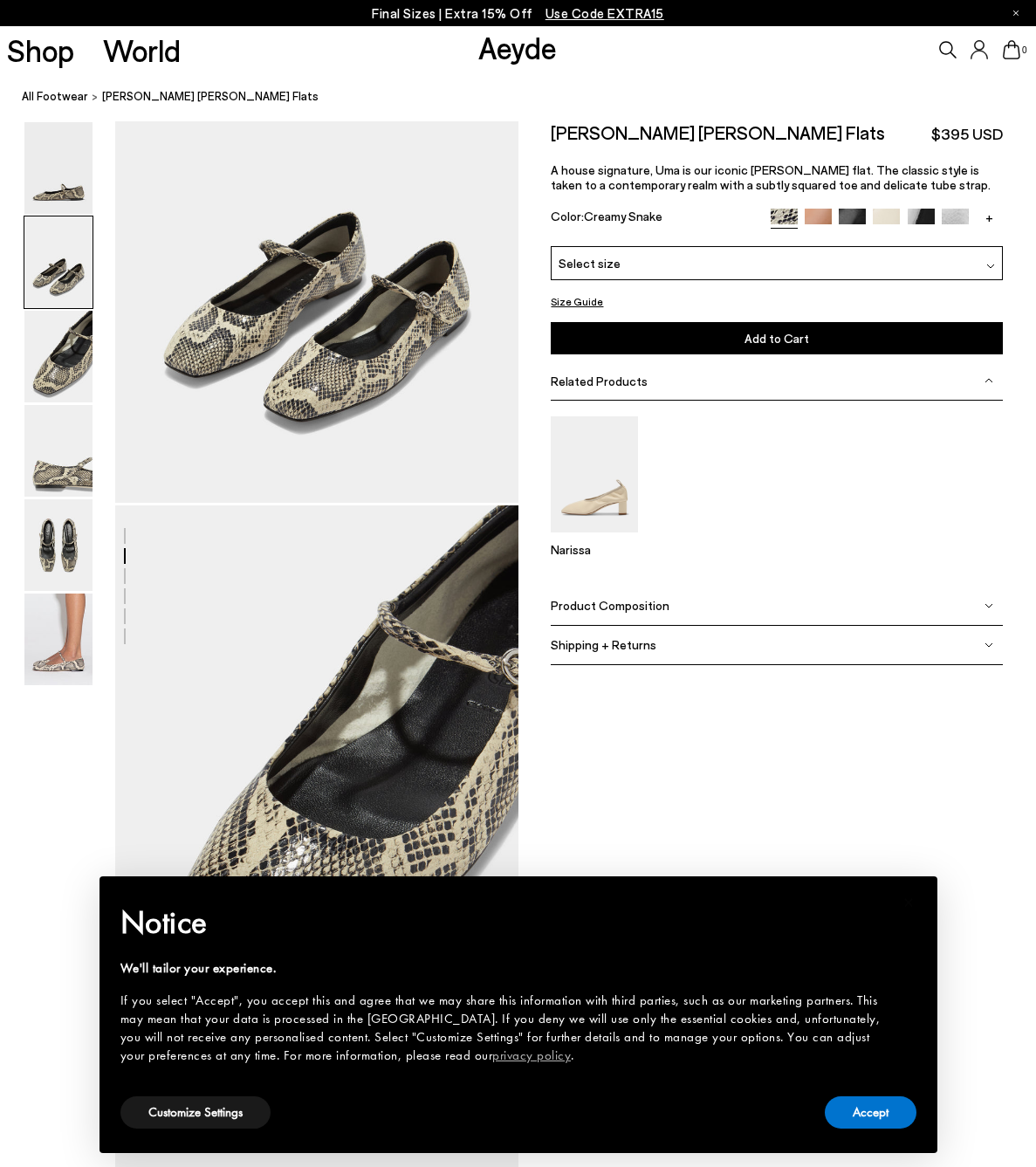
scroll to position [697, 0]
click at [813, 215] on img at bounding box center [818, 223] width 27 height 27
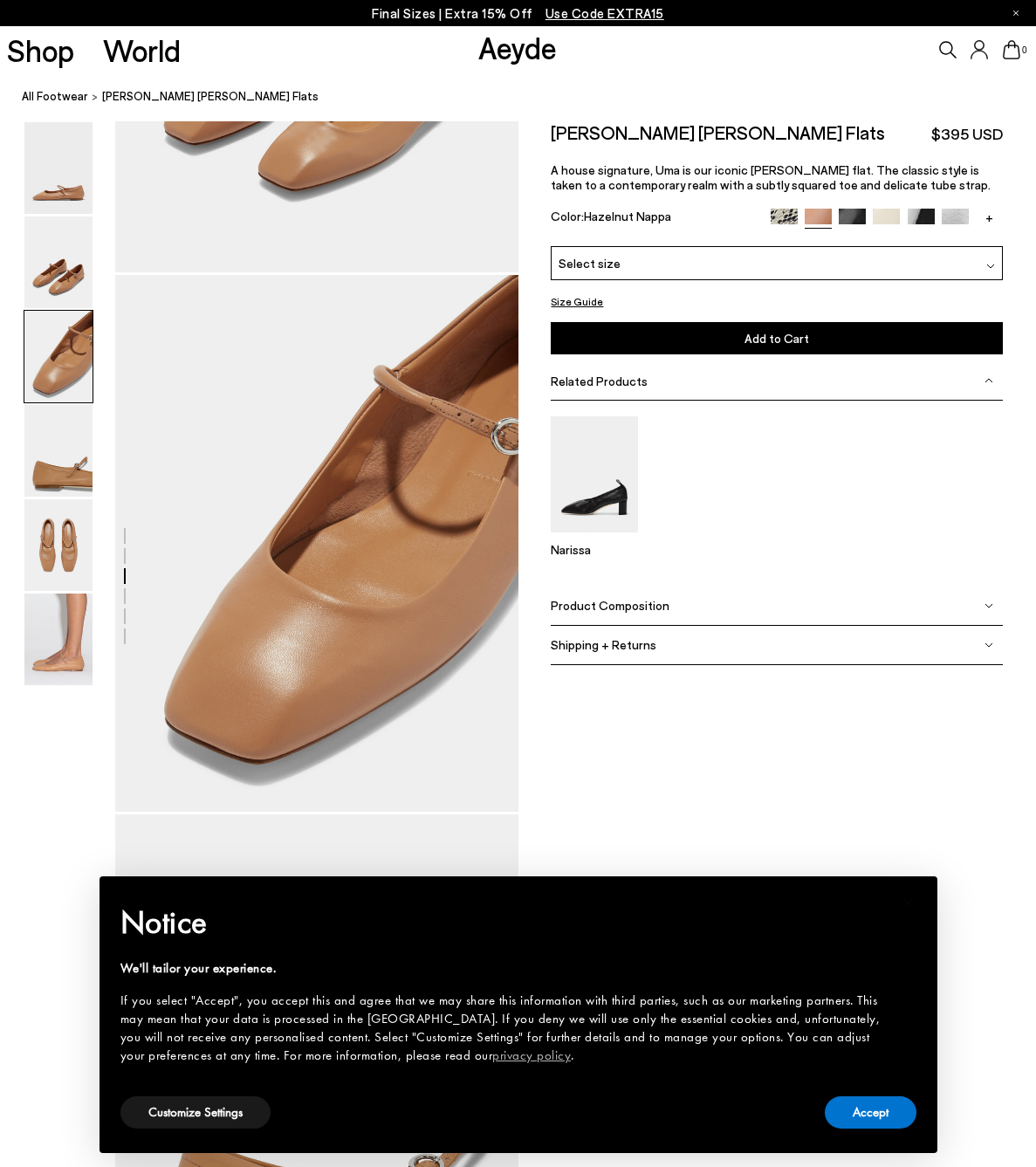
scroll to position [928, 0]
click at [990, 220] on link "+" at bounding box center [990, 217] width 27 height 15
click at [990, 220] on img at bounding box center [990, 223] width 27 height 27
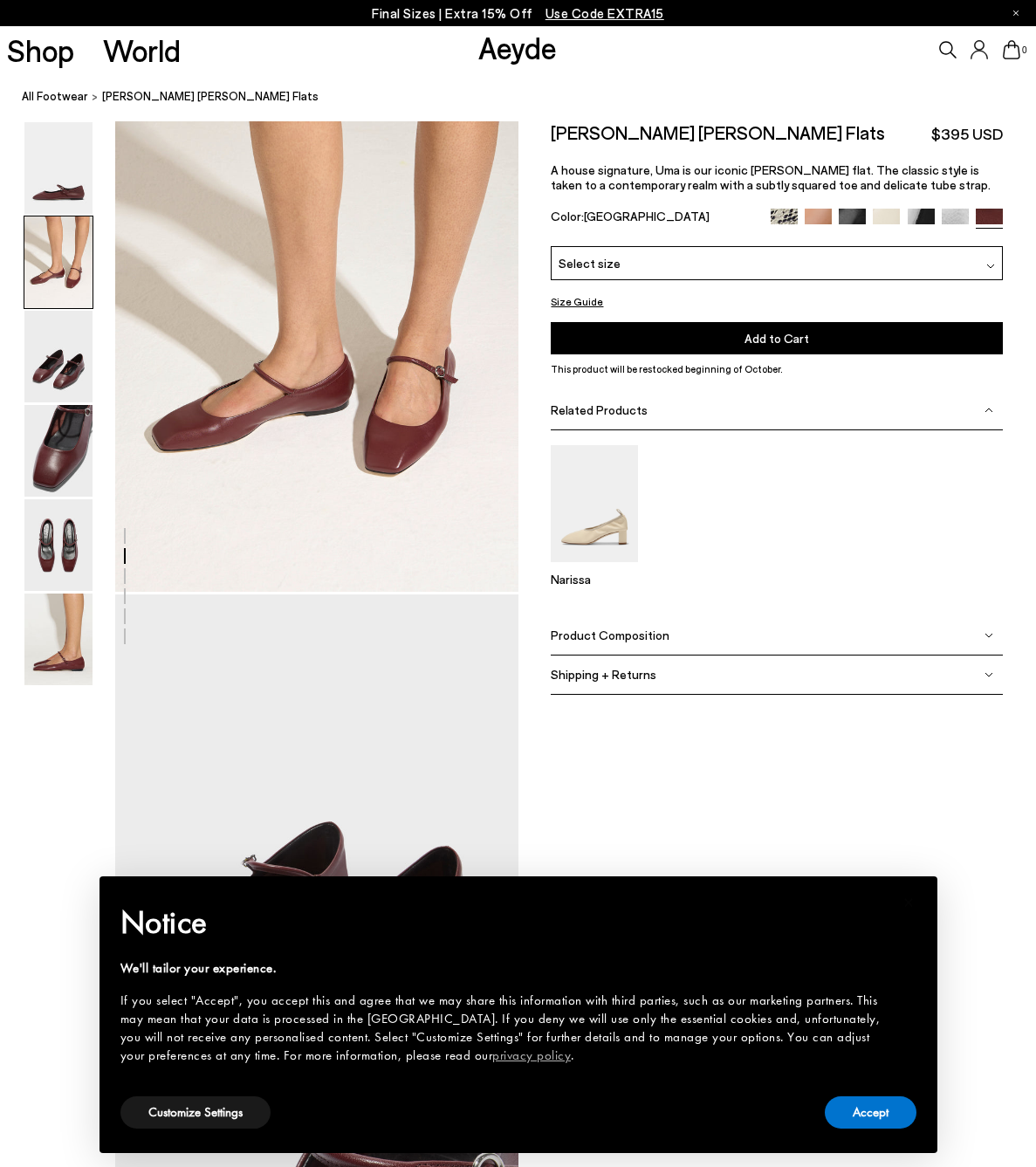
scroll to position [690, 0]
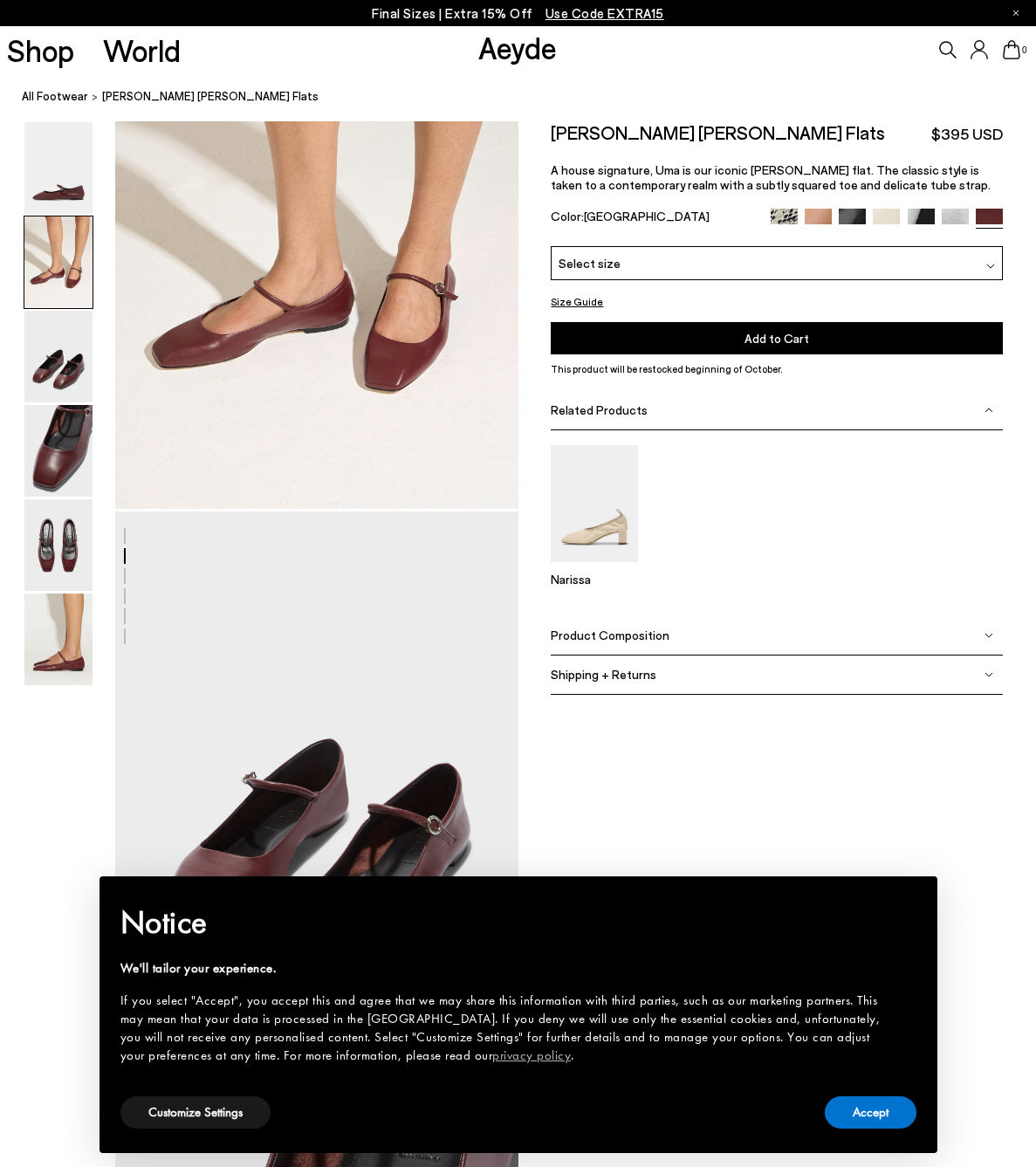
click at [886, 213] on img at bounding box center [886, 223] width 27 height 27
